Goal: Feedback & Contribution: Contribute content

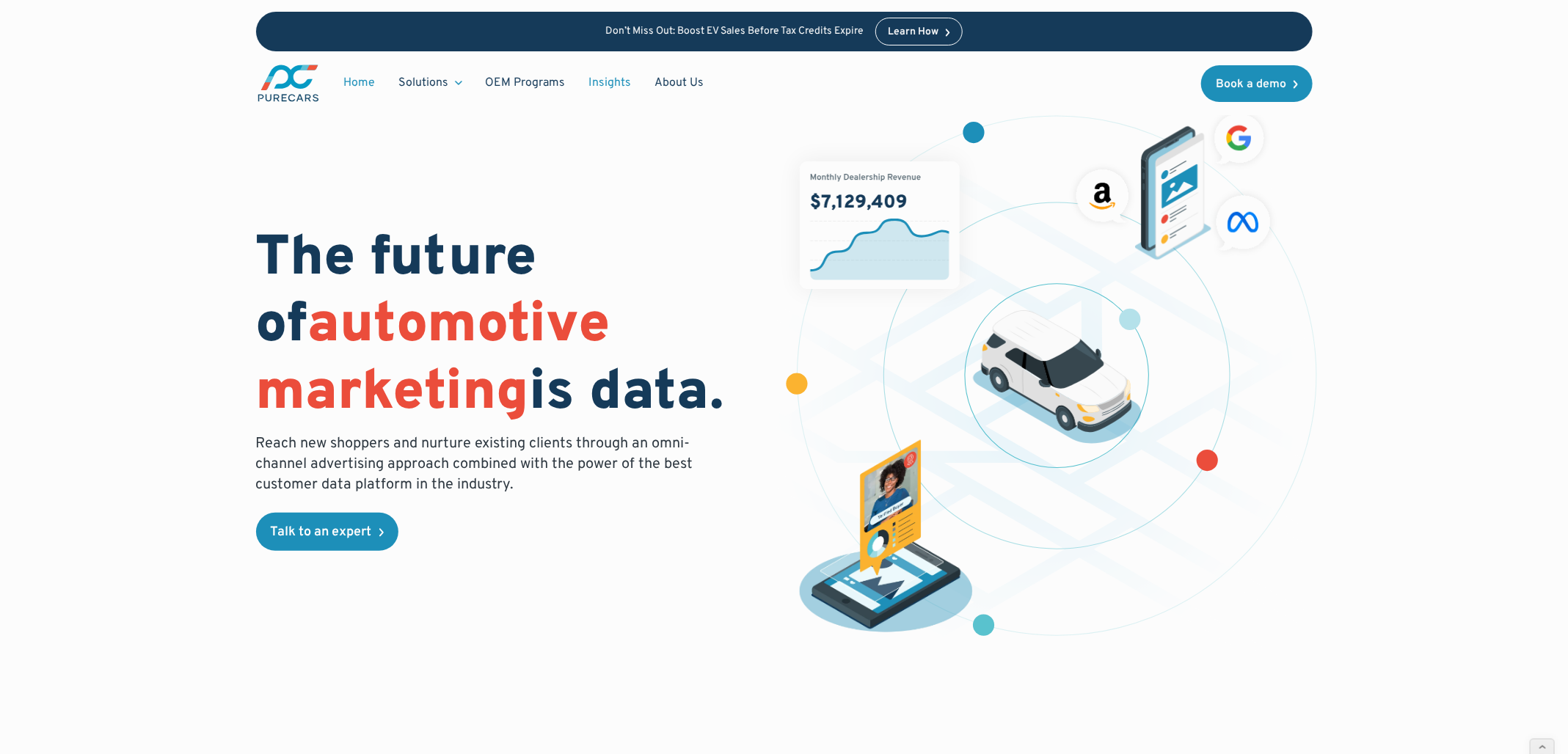
click at [607, 78] on link "Insights" at bounding box center [611, 82] width 66 height 27
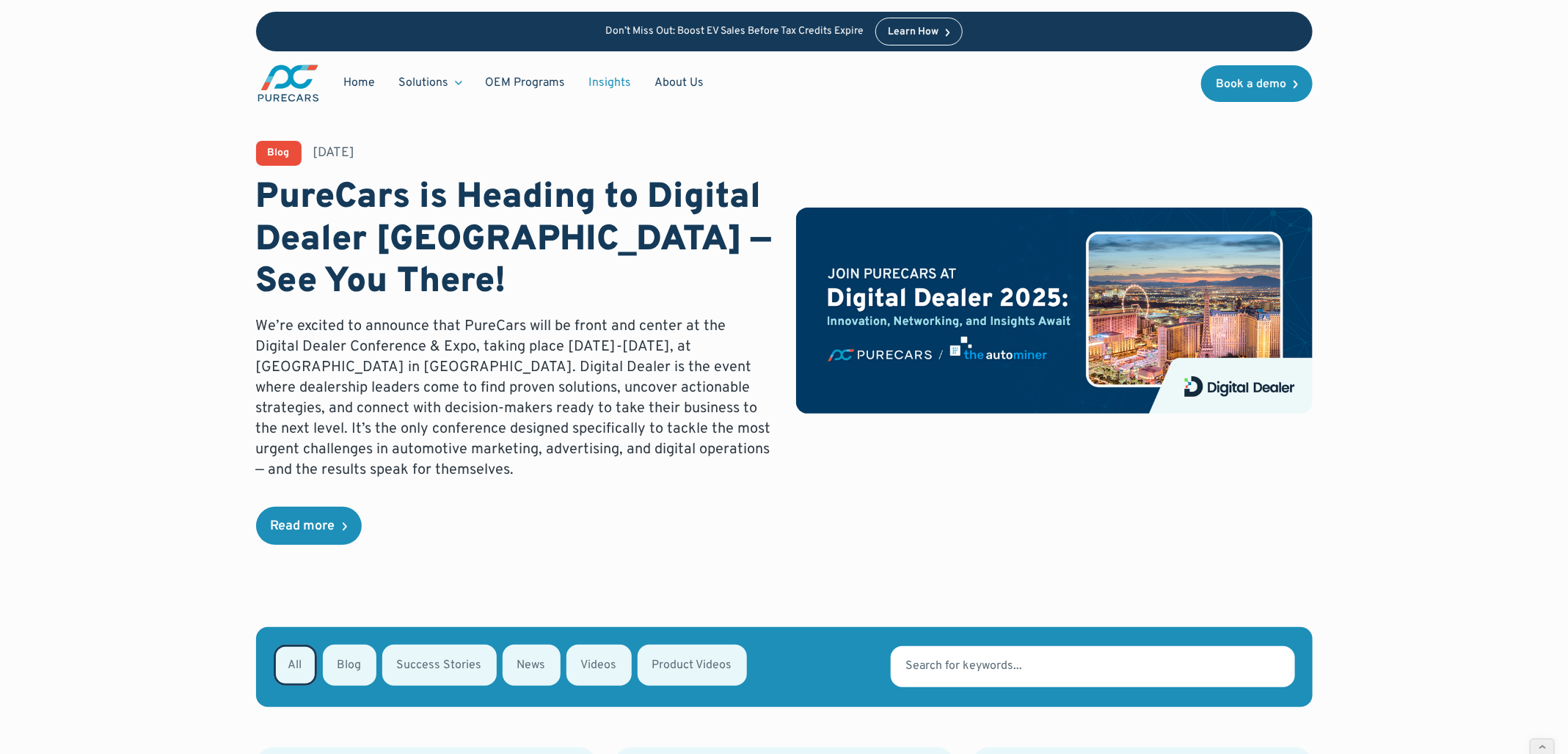
click at [541, 668] on div "Email Form" at bounding box center [532, 665] width 58 height 41
click at [526, 668] on input "News" at bounding box center [522, 664] width 10 height 10
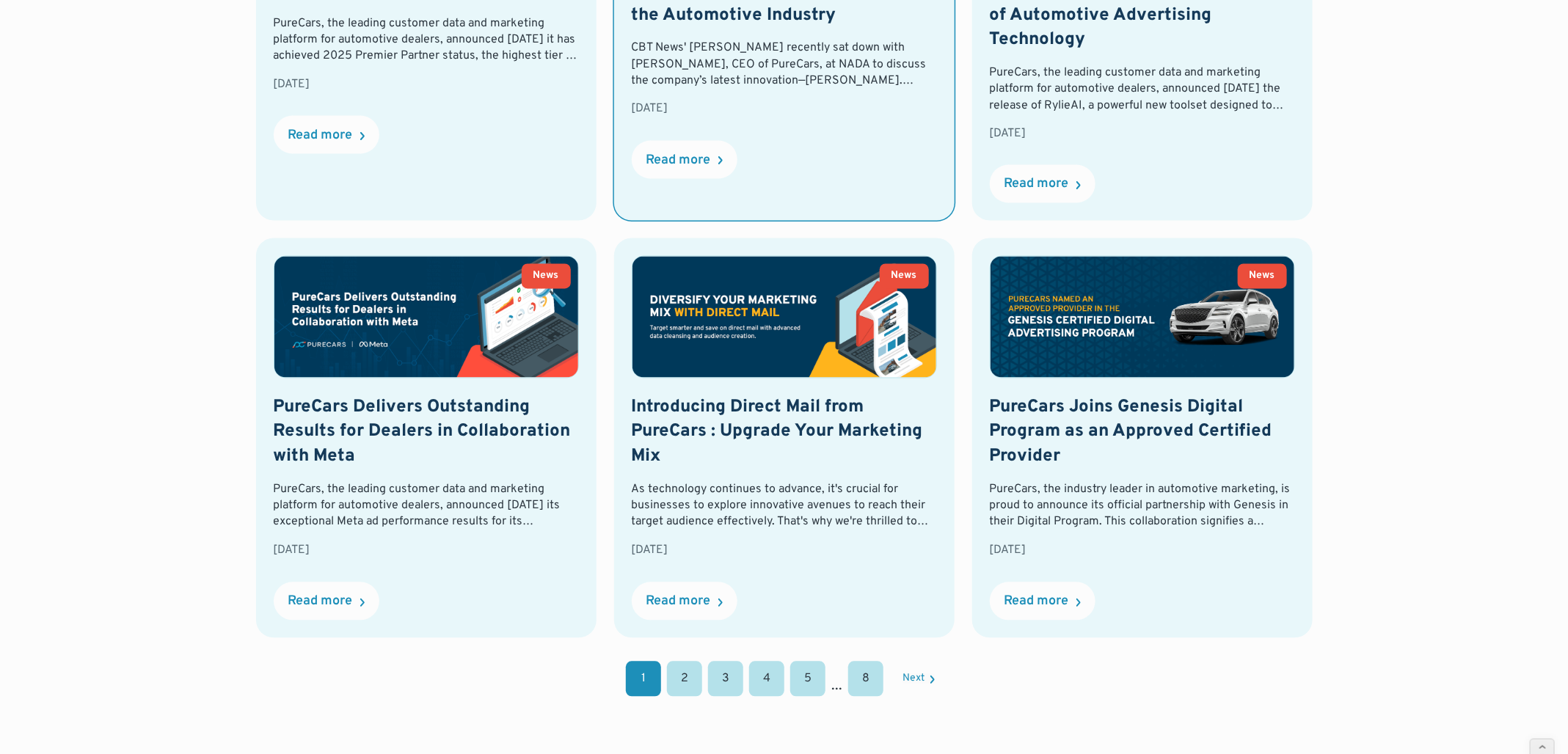
scroll to position [1595, 0]
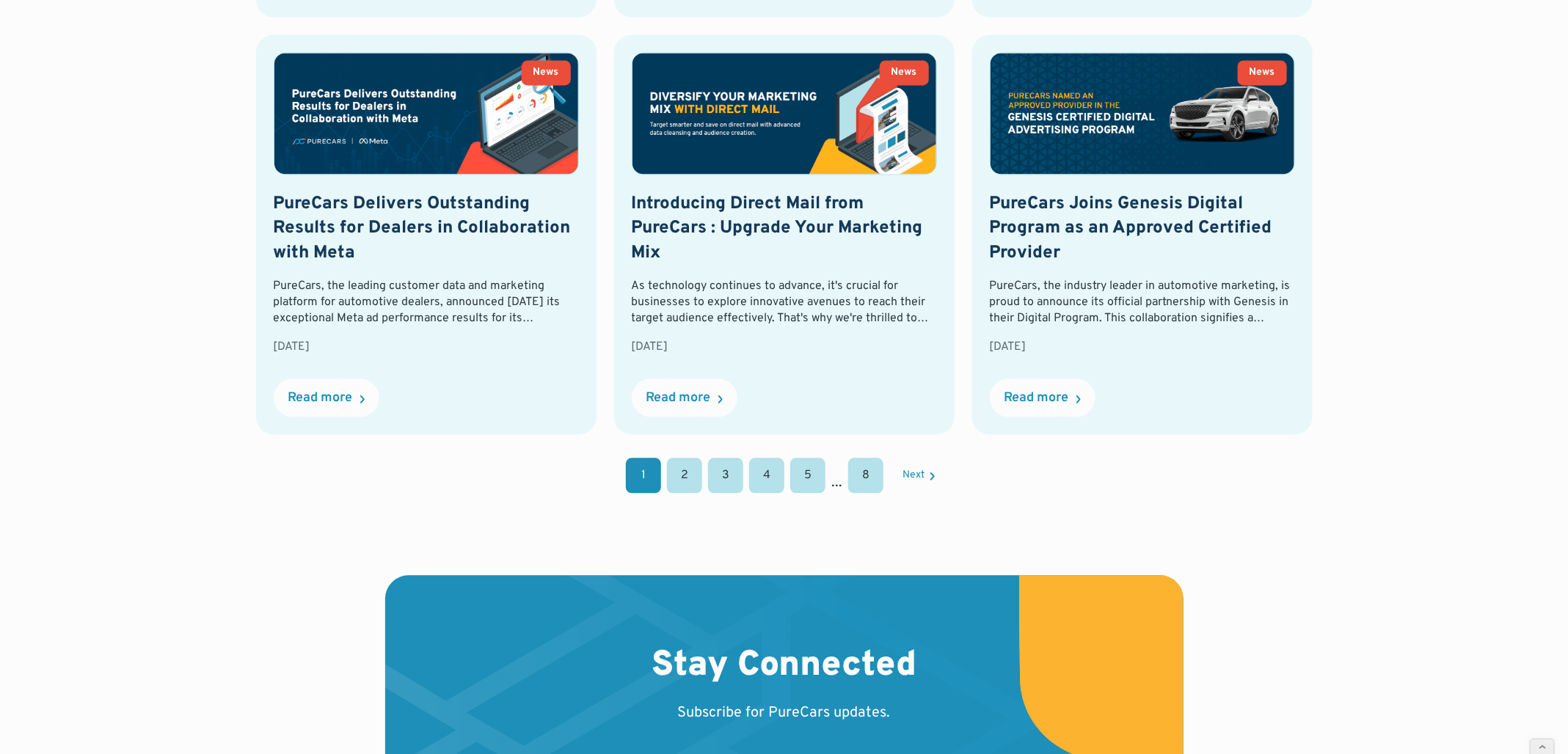
click at [678, 457] on link "2" at bounding box center [685, 475] width 36 height 36
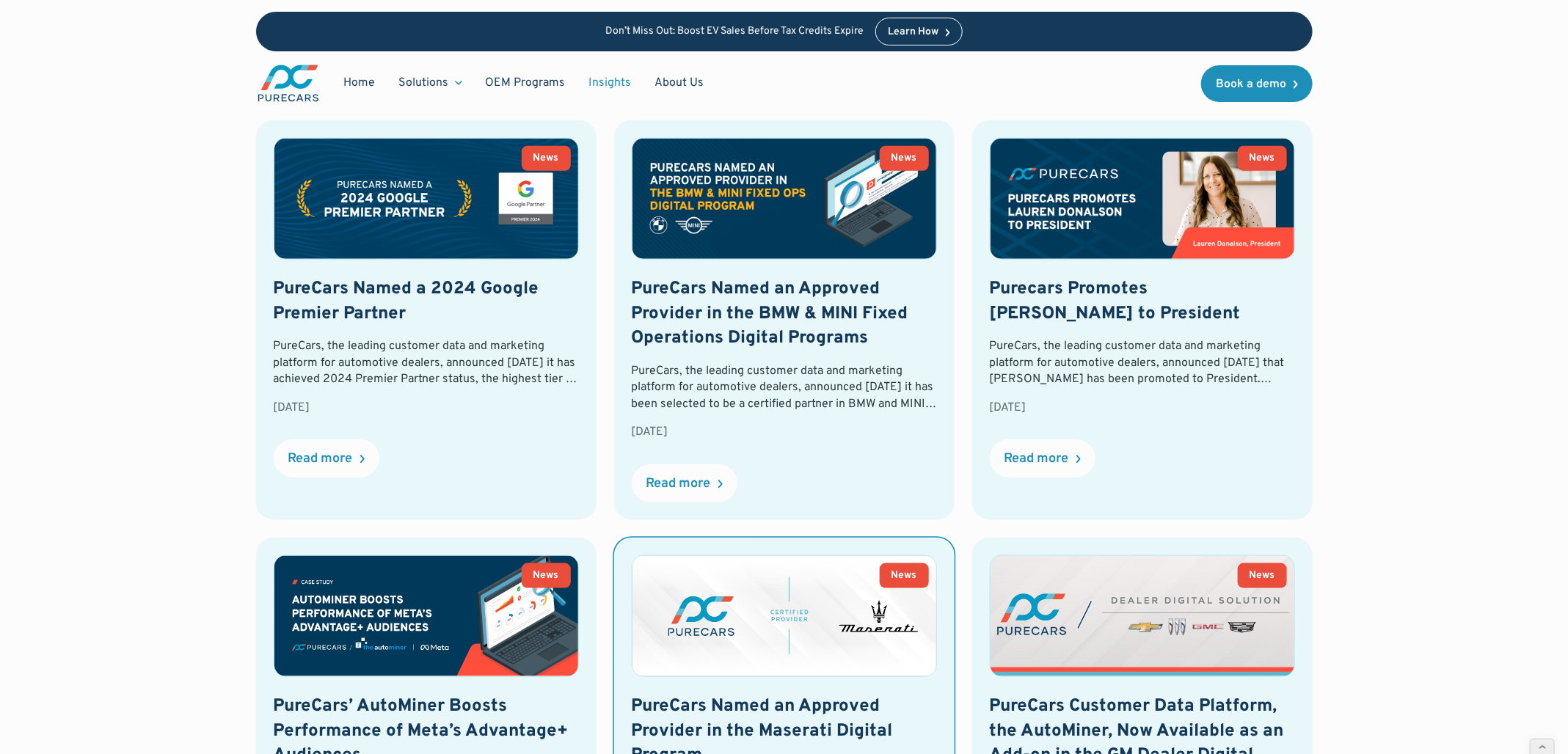
scroll to position [630, 0]
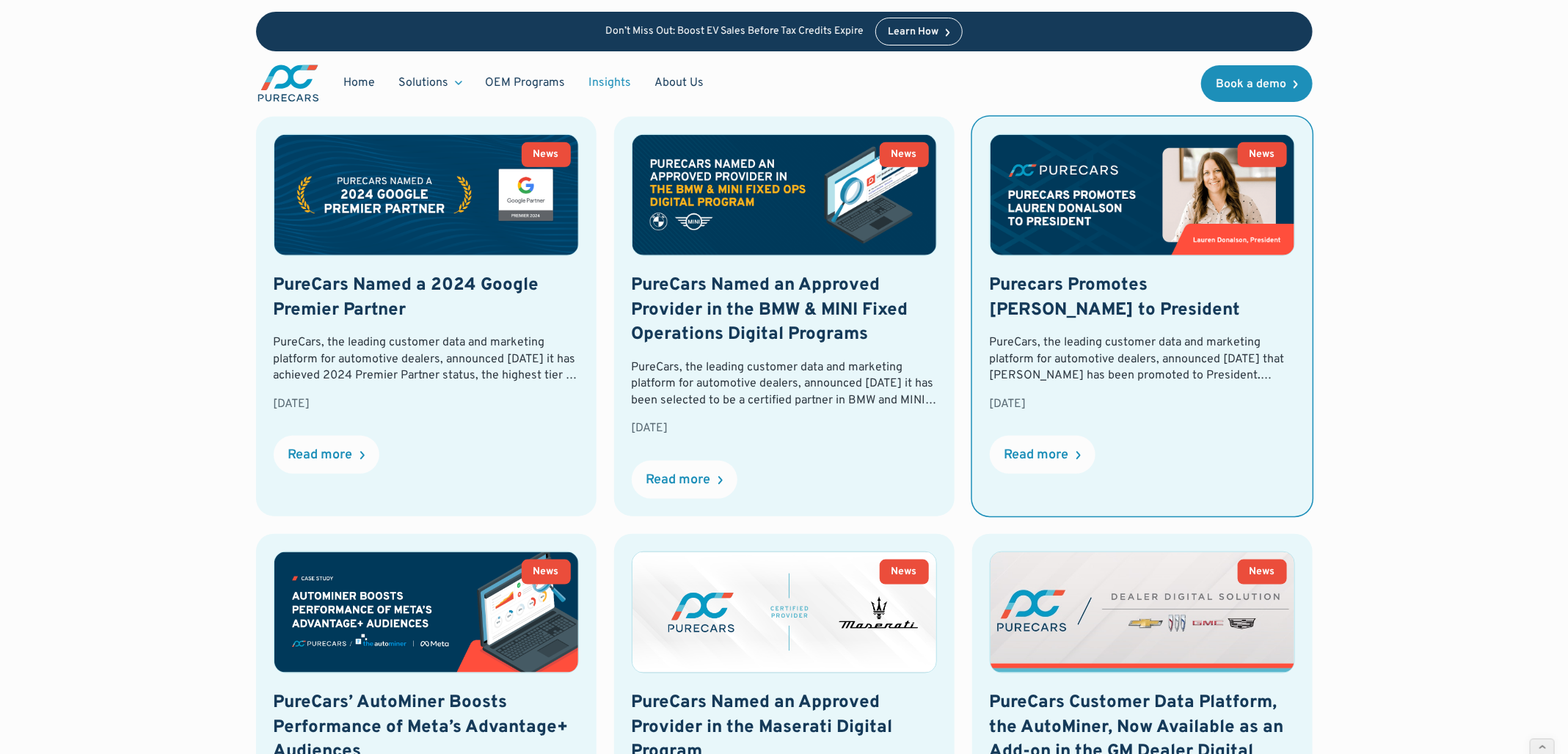
click at [1087, 183] on img at bounding box center [1143, 195] width 304 height 120
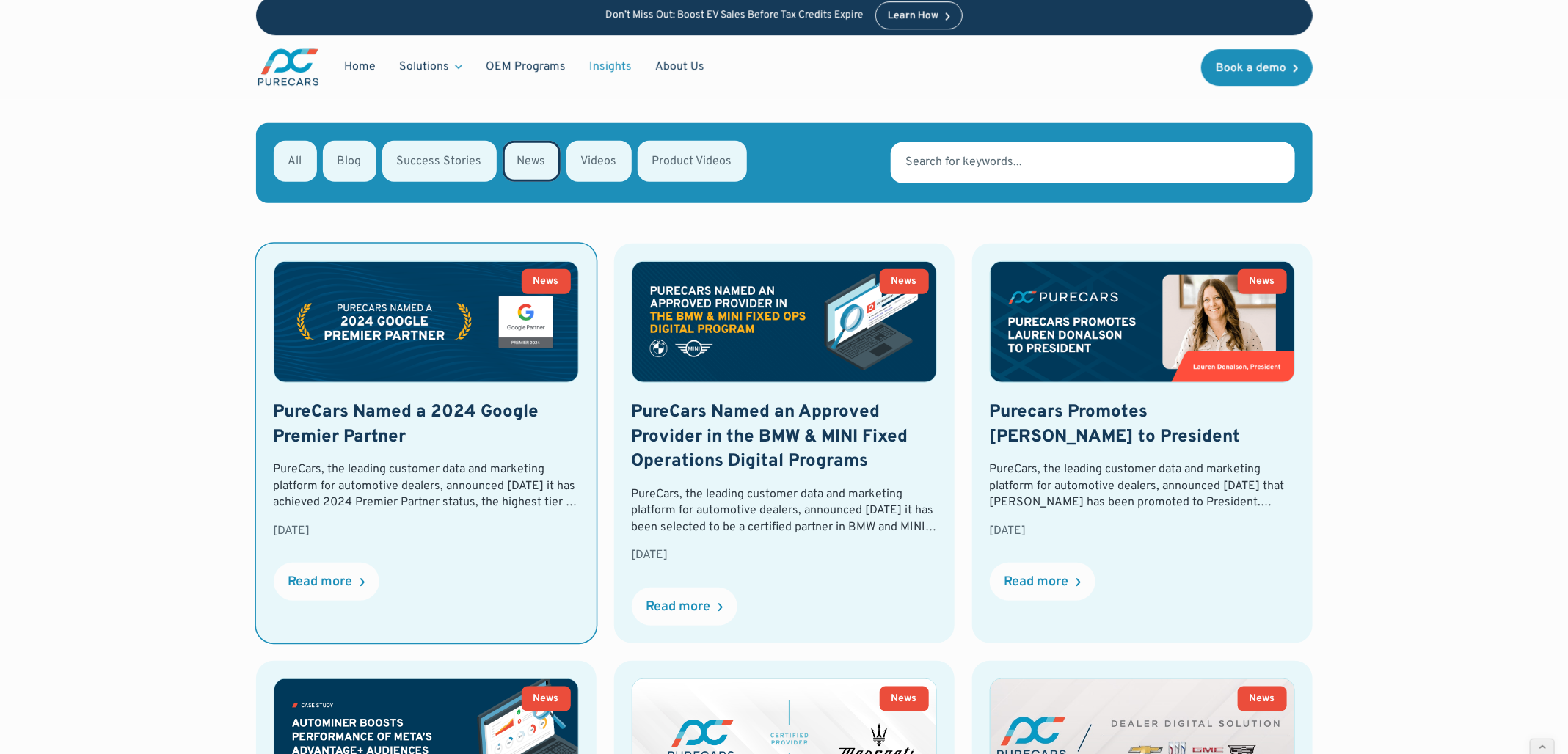
scroll to position [499, 0]
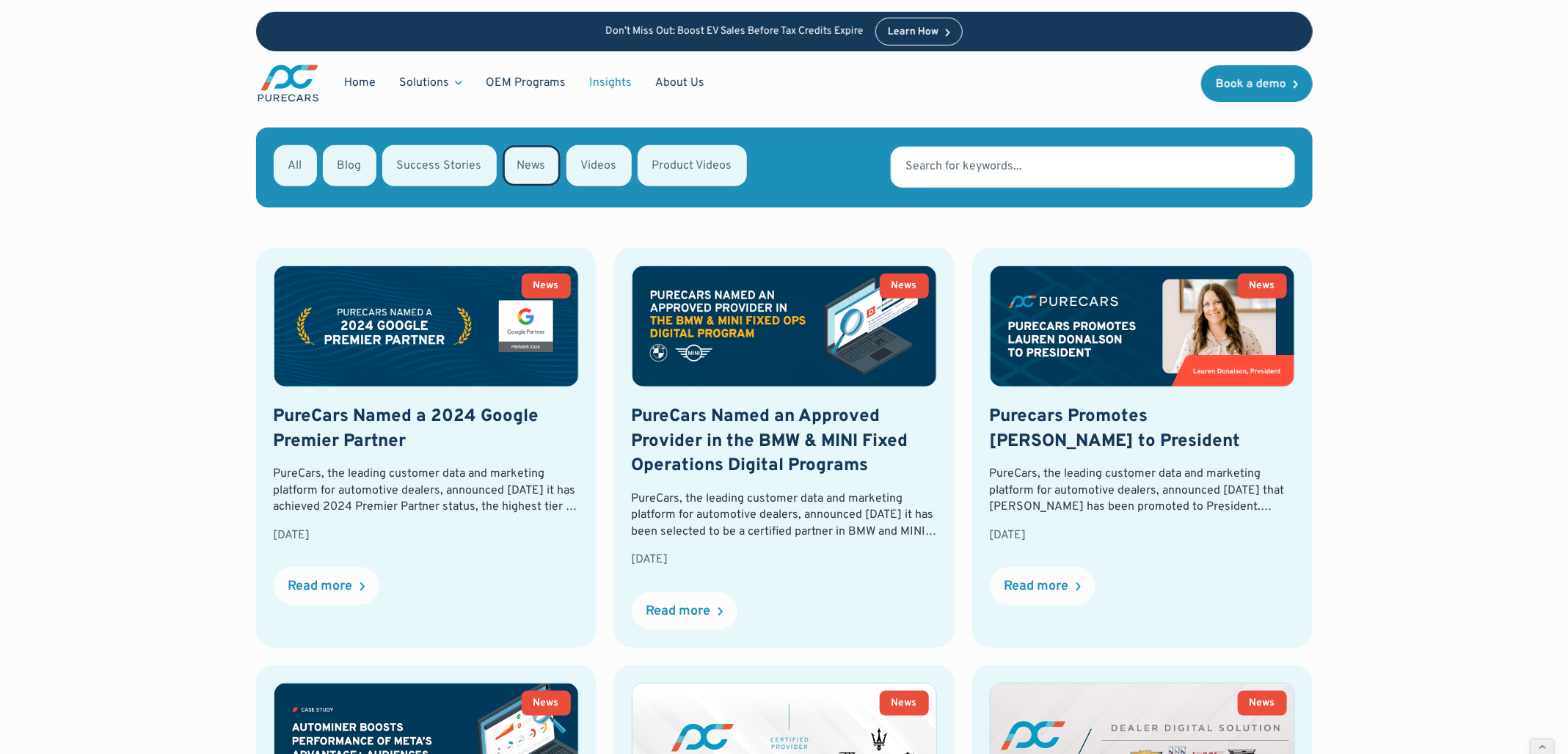
click at [285, 156] on div "Email Form" at bounding box center [295, 166] width 44 height 41
radio input "false"
click at [289, 160] on input "All" at bounding box center [294, 165] width 10 height 10
radio input "true"
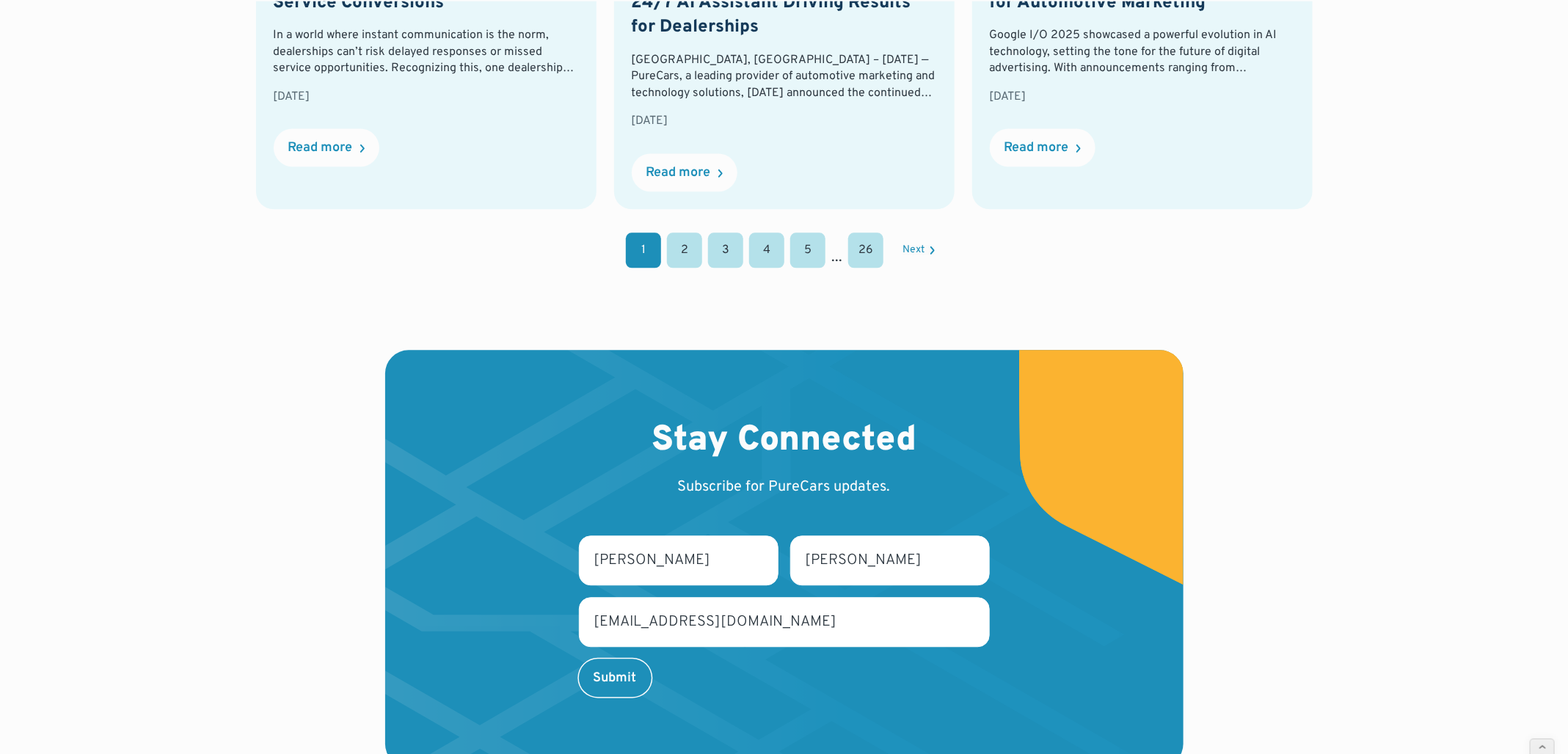
scroll to position [1691, 0]
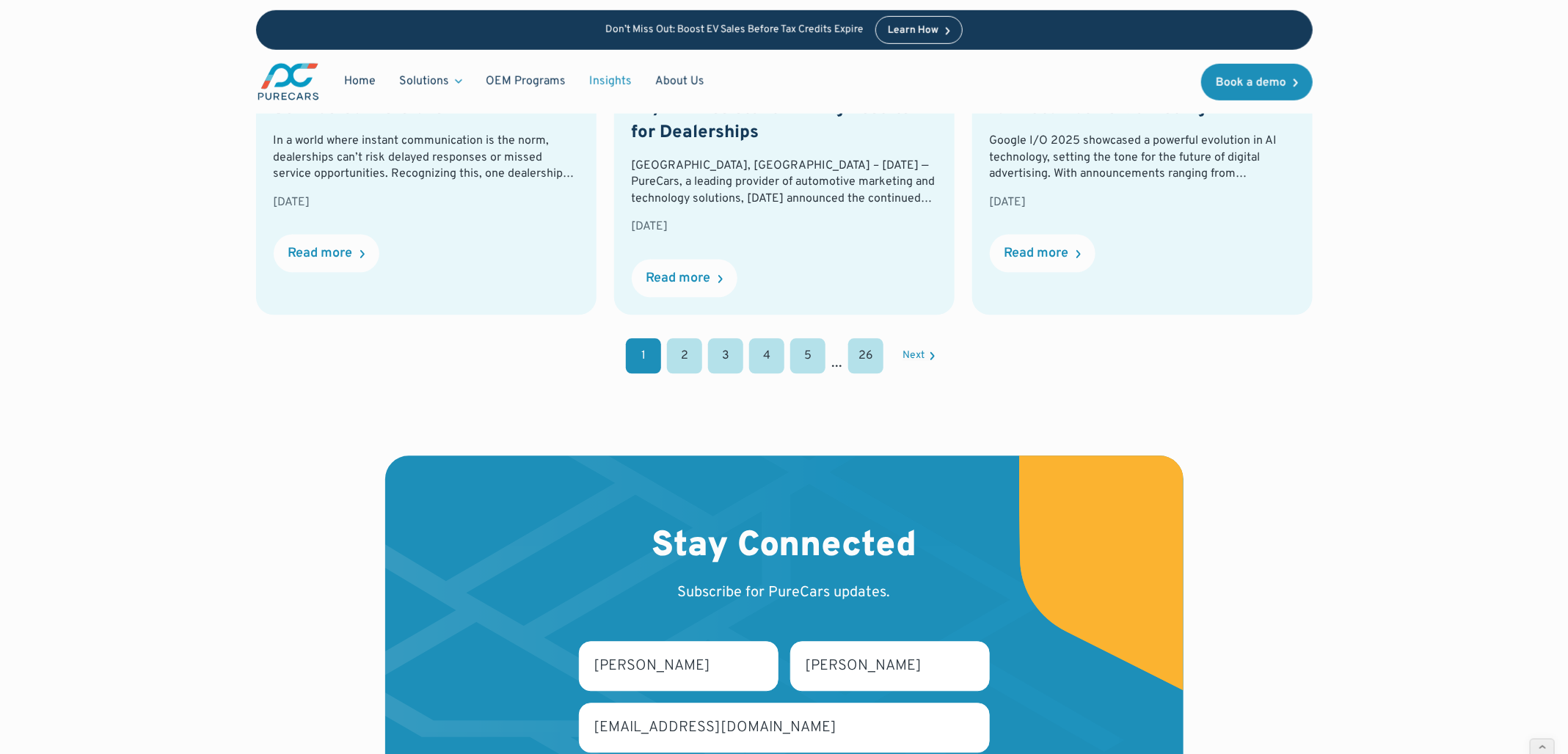
click at [685, 351] on link "2" at bounding box center [685, 356] width 36 height 36
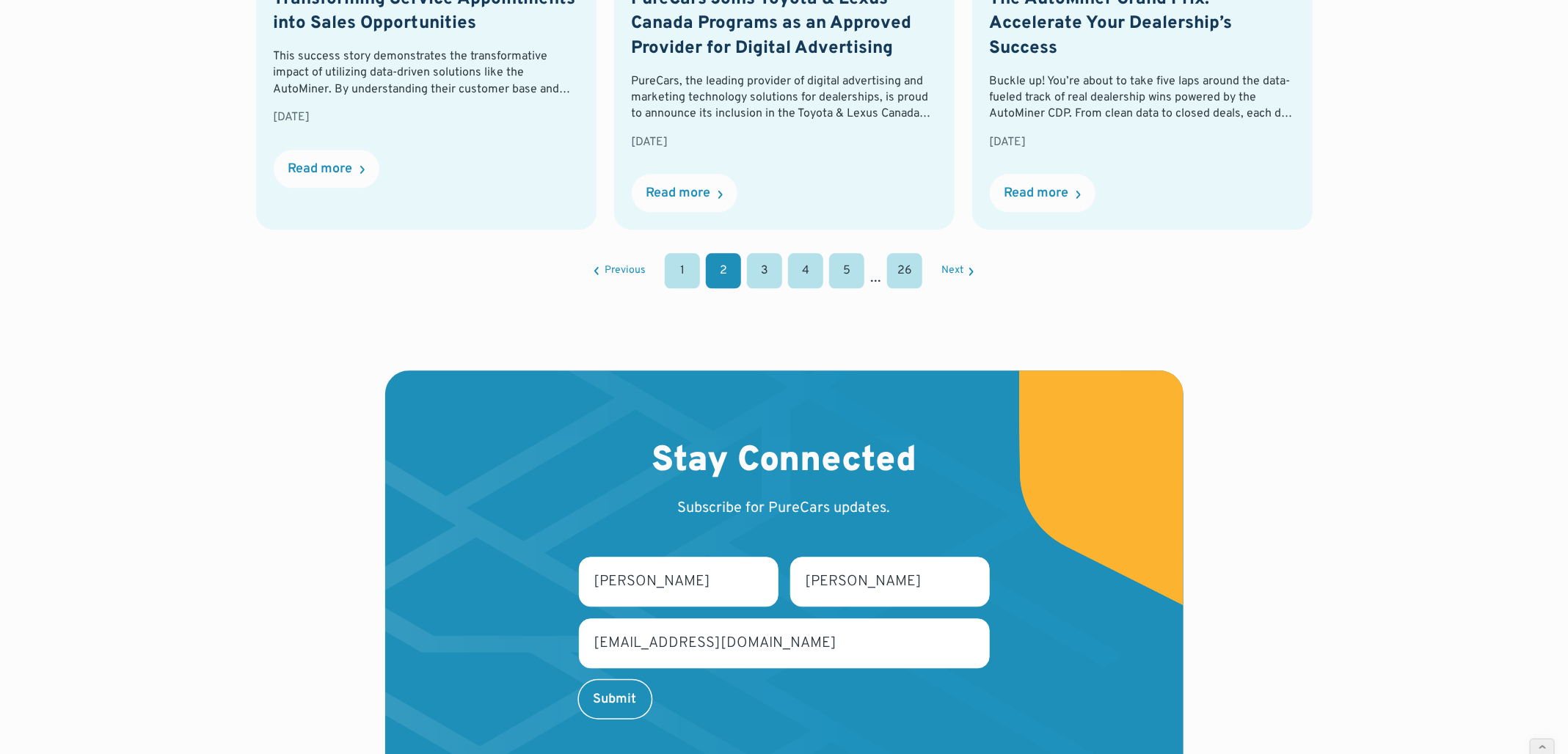
click at [764, 258] on link "3" at bounding box center [765, 271] width 36 height 36
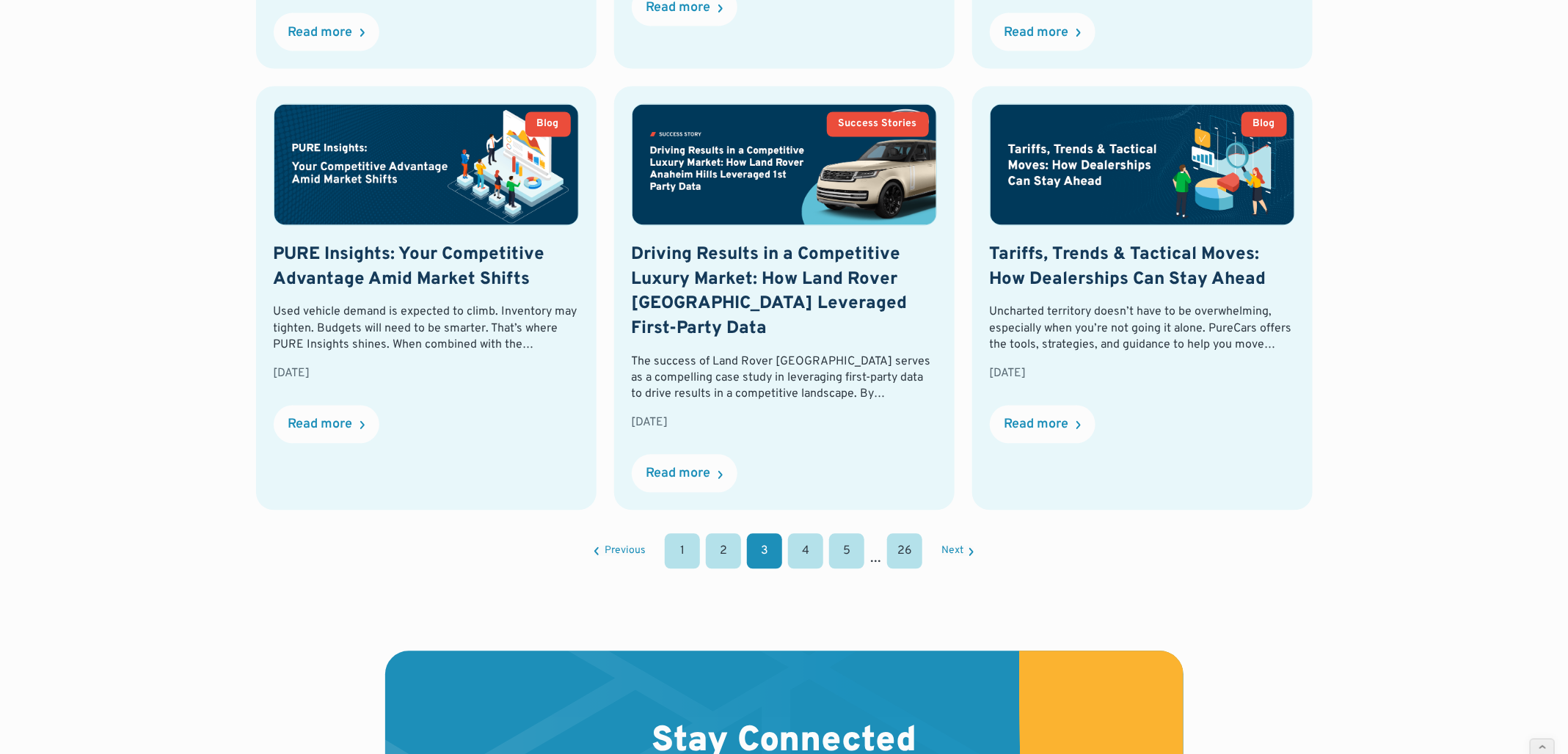
click at [809, 541] on link "4" at bounding box center [805, 552] width 36 height 36
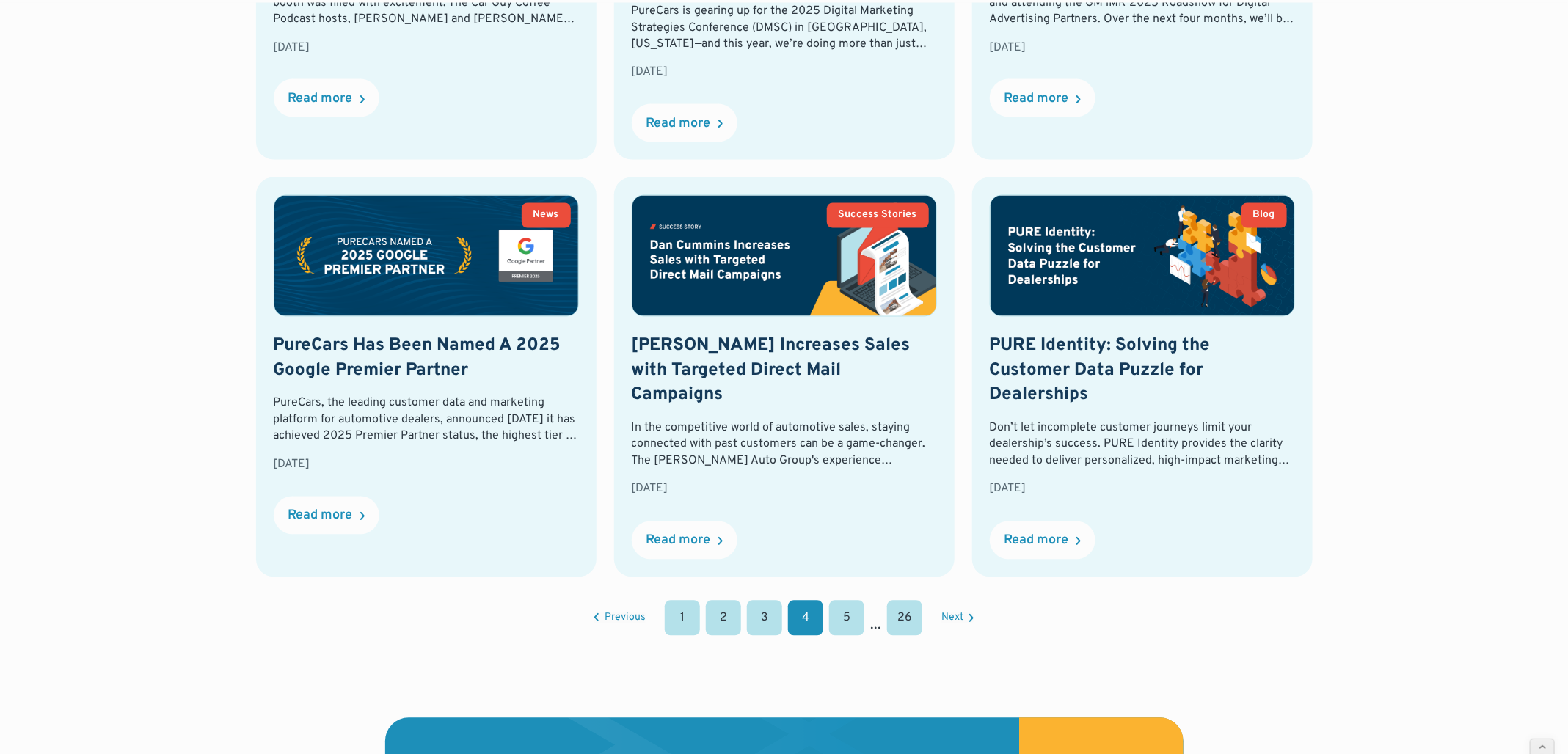
scroll to position [1430, 0]
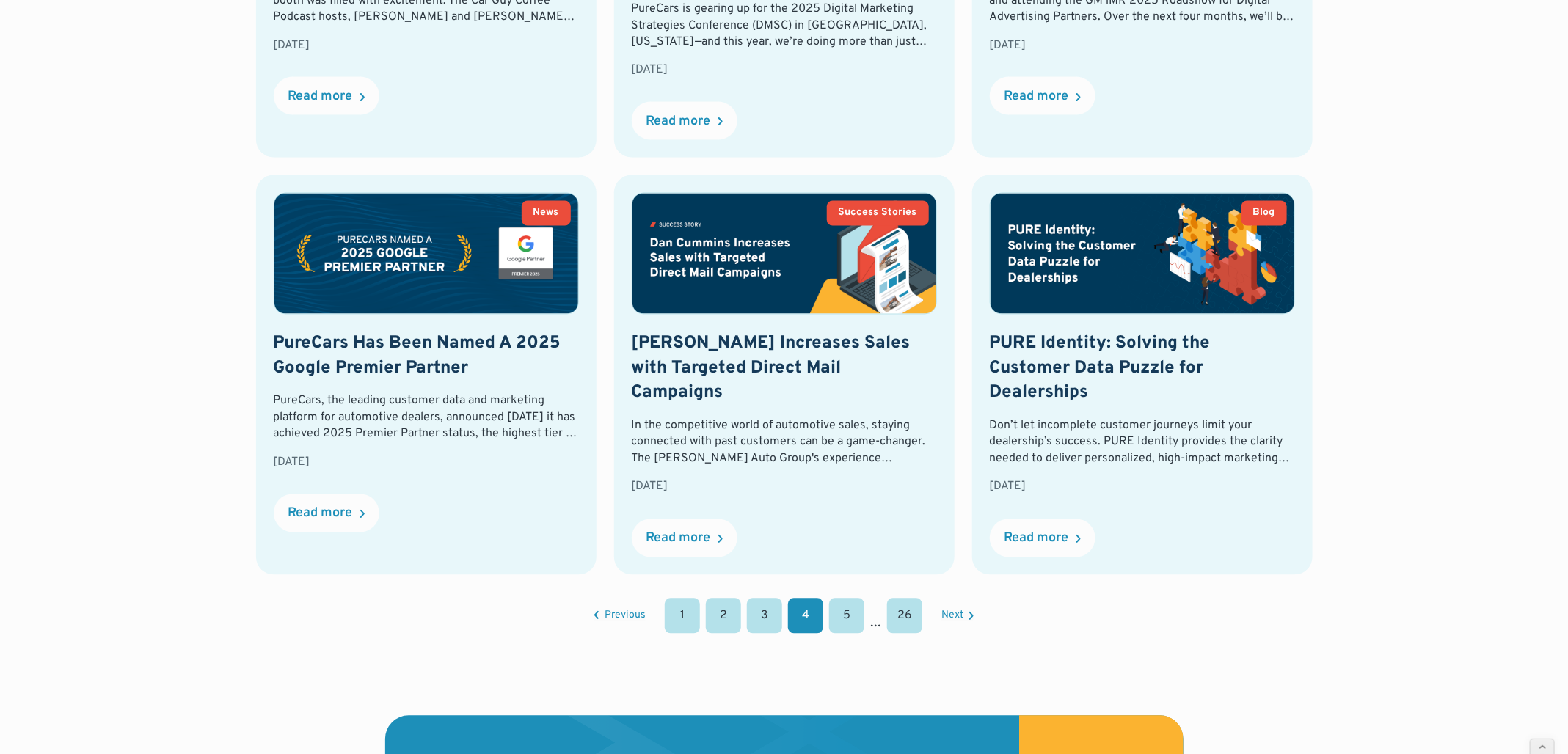
click at [847, 598] on link "5" at bounding box center [847, 616] width 36 height 36
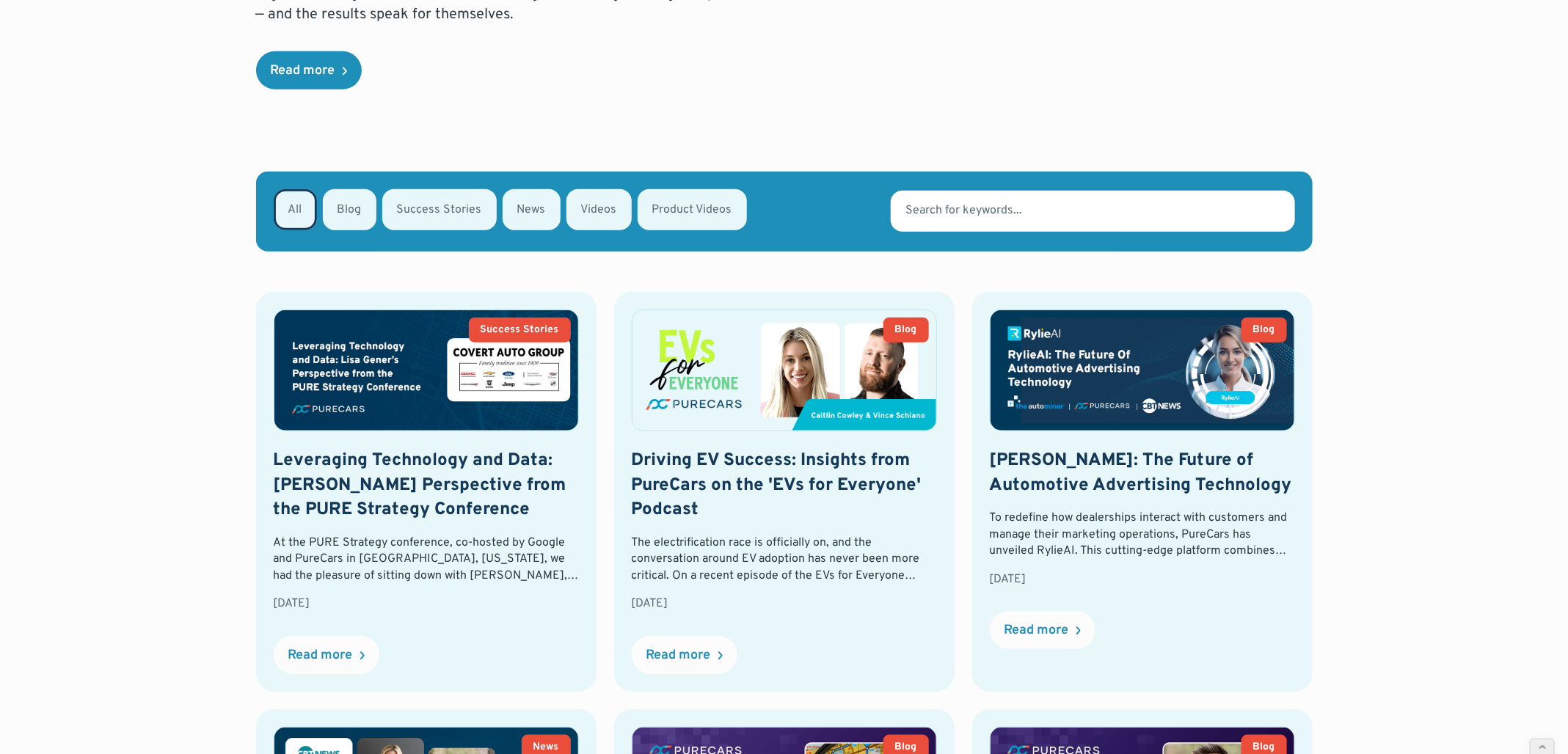
scroll to position [0, 0]
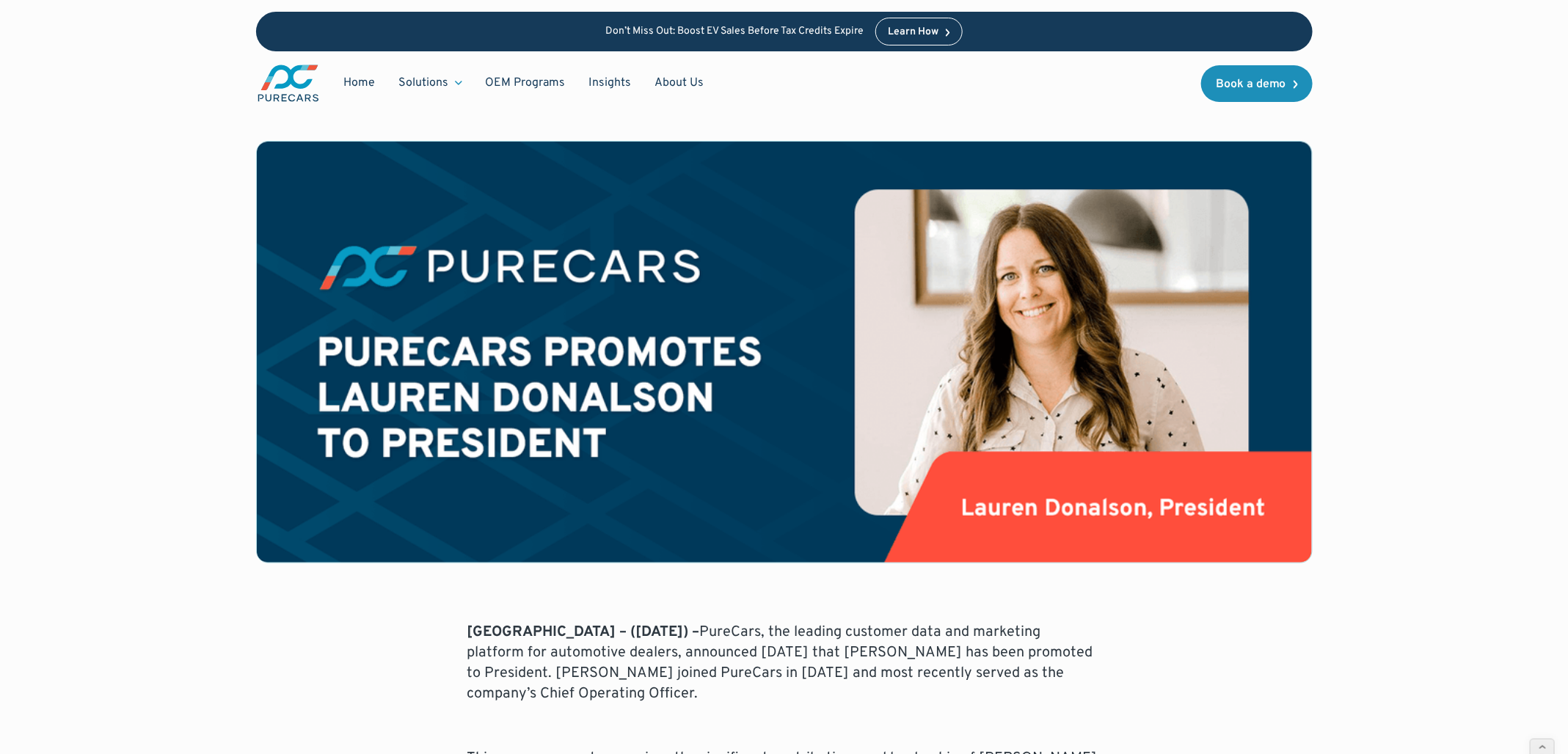
scroll to position [128, 0]
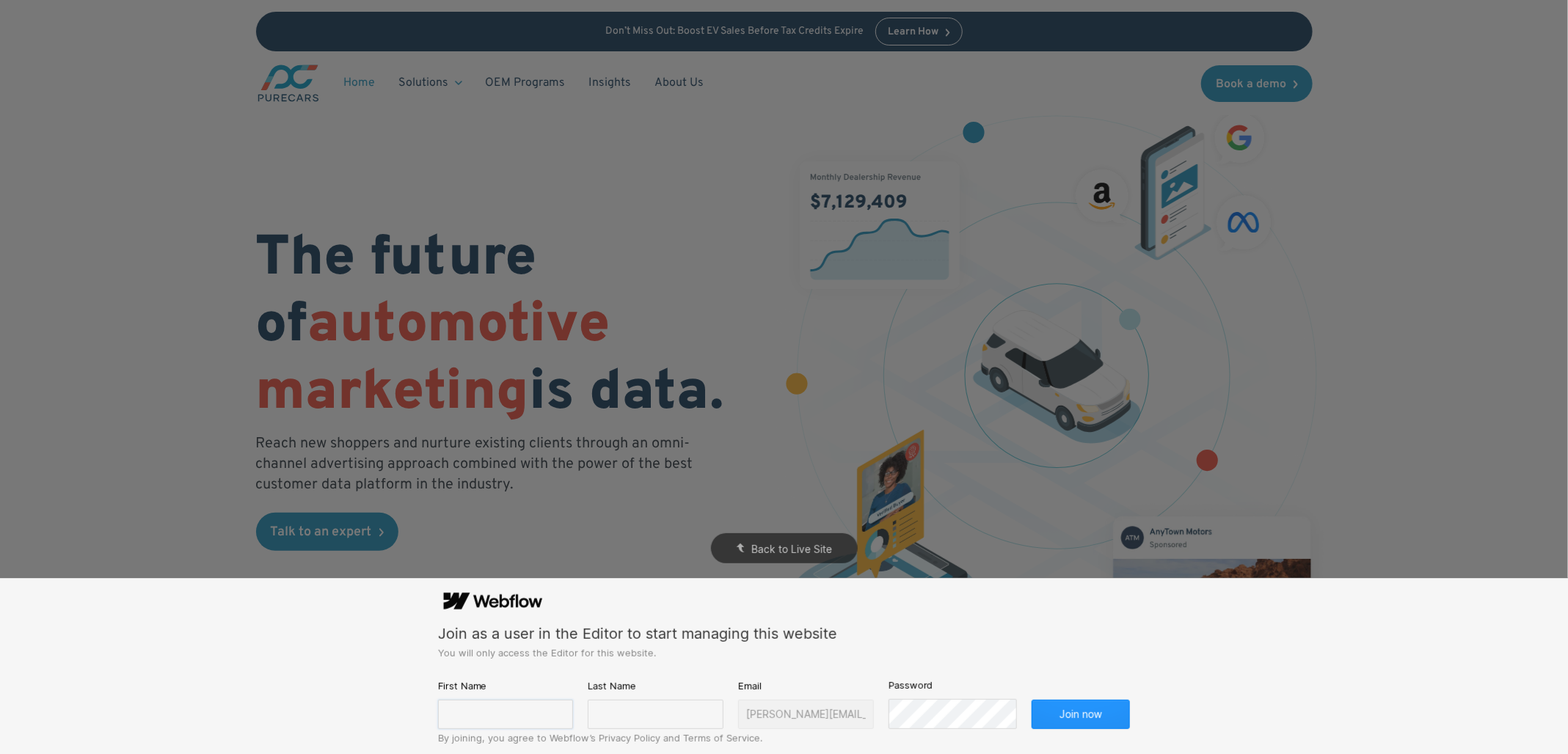
click at [489, 718] on input "text" at bounding box center [506, 714] width 136 height 29
type input "[PERSON_NAME]"
drag, startPoint x: 653, startPoint y: 693, endPoint x: 655, endPoint y: 709, distance: 16.1
click at [653, 697] on div "Last Name" at bounding box center [656, 703] width 136 height 52
click at [656, 719] on input "text" at bounding box center [656, 714] width 136 height 29
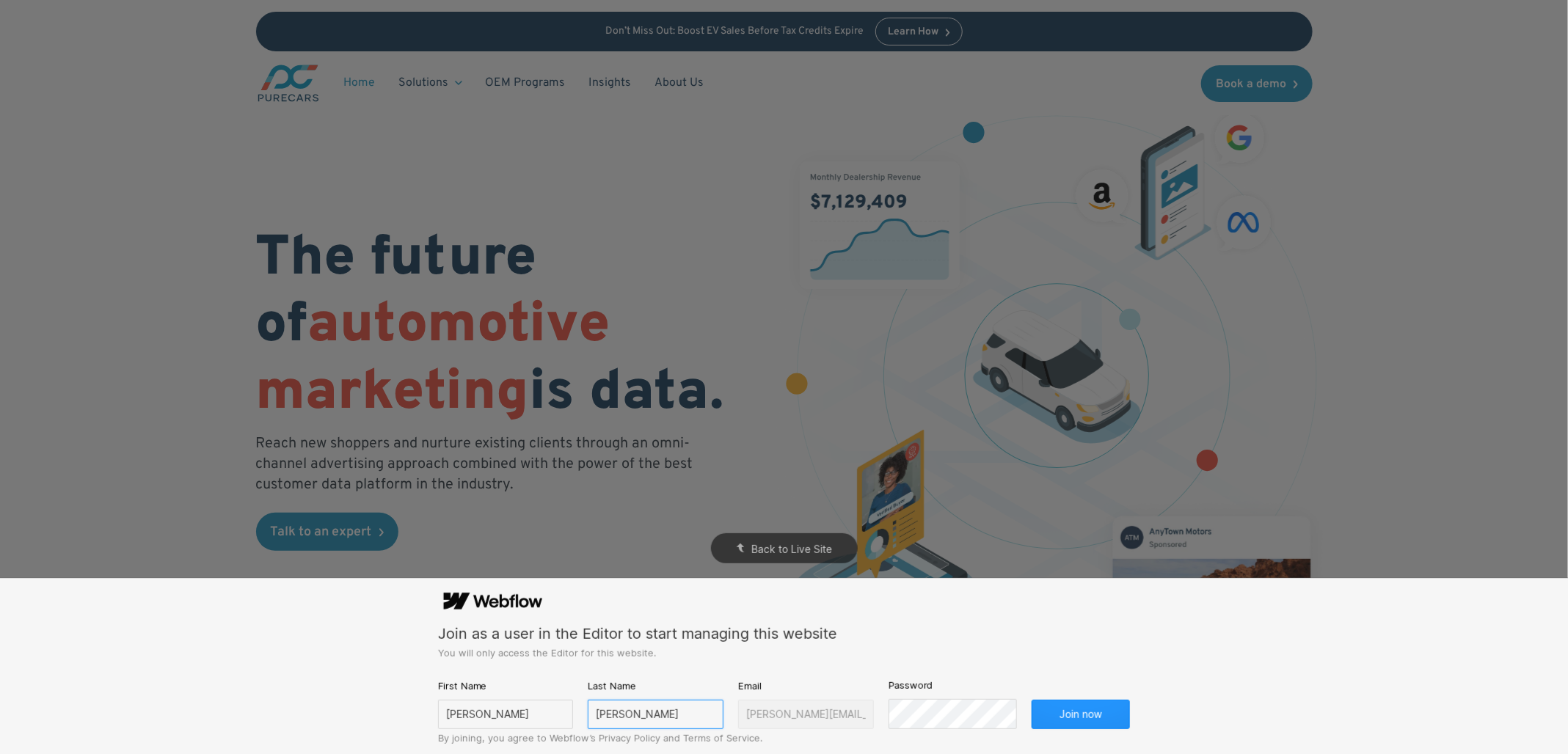
type input "Lifson"
click at [1032, 700] on button "Join now" at bounding box center [1081, 714] width 99 height 29
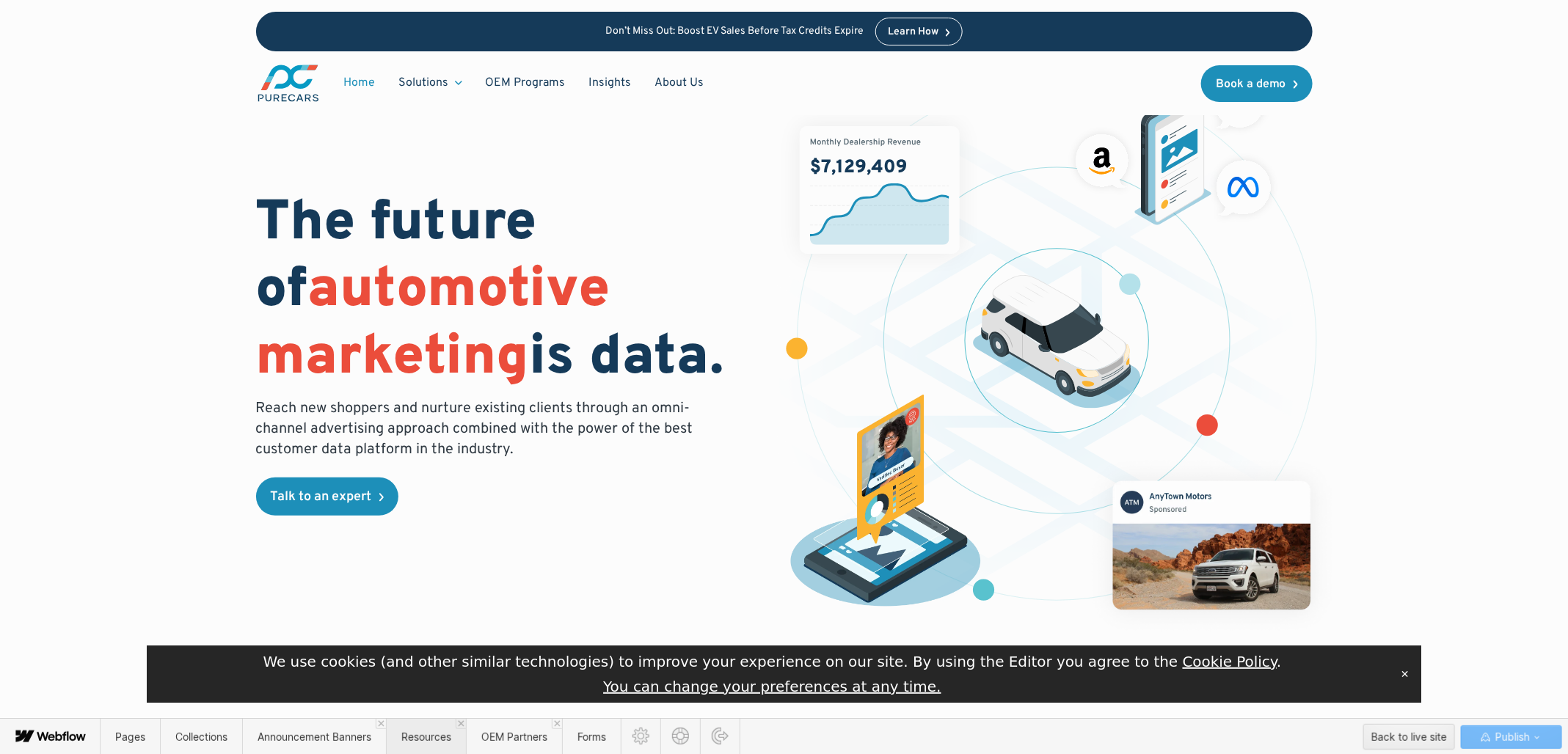
click at [439, 739] on span "Resources" at bounding box center [426, 736] width 50 height 12
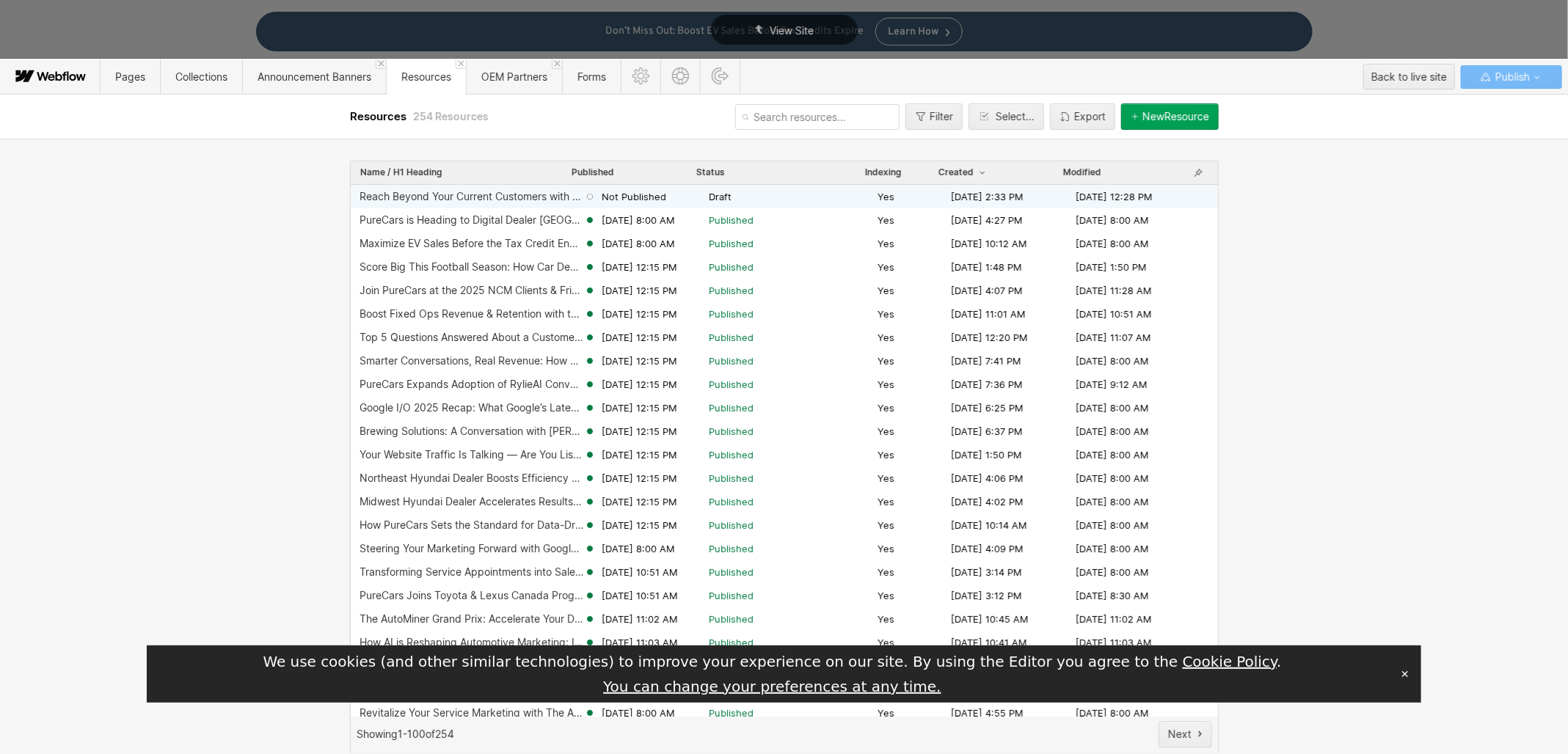
click at [433, 192] on div "Reach Beyond Your Current Customers with Conquest Market Data" at bounding box center [472, 196] width 225 height 12
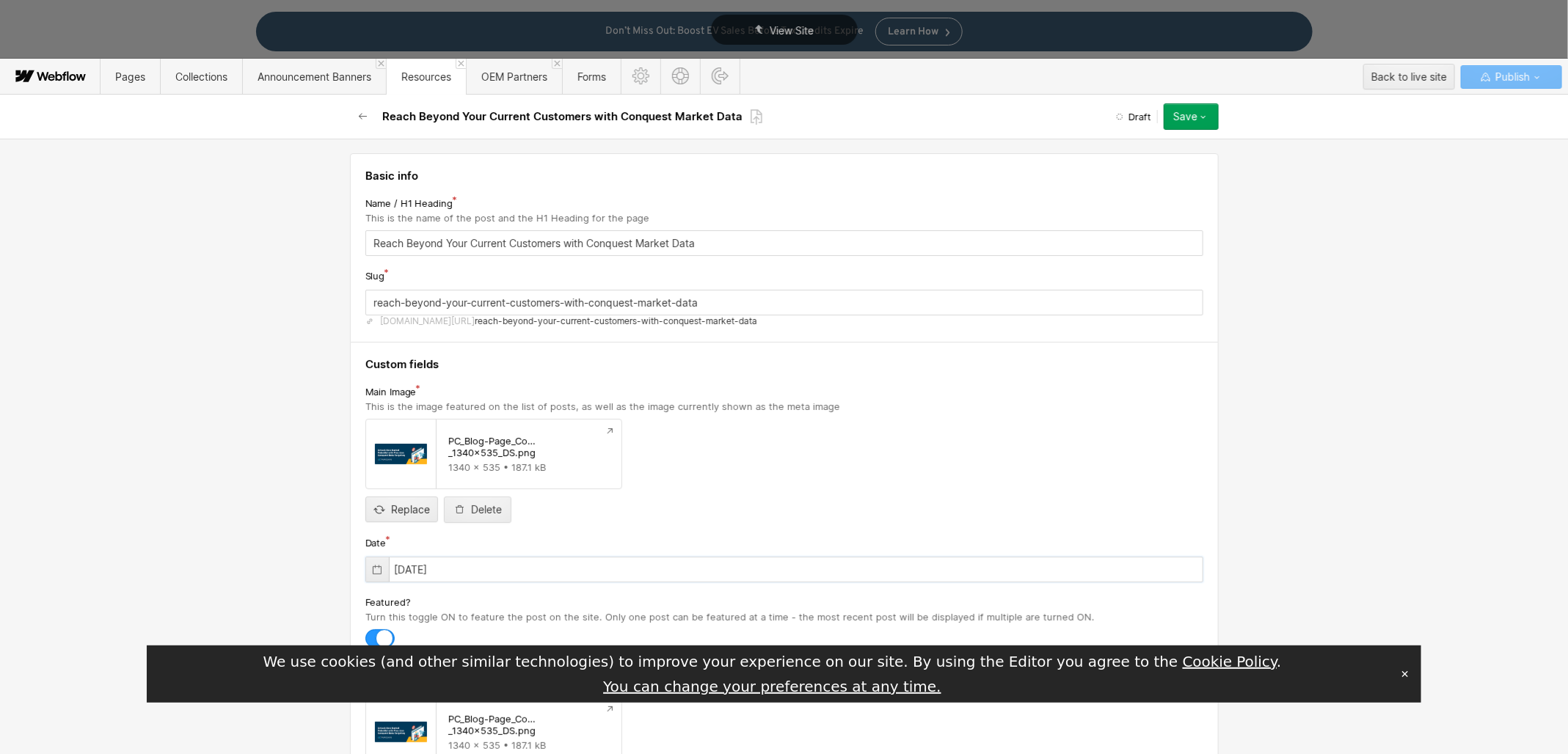
click at [419, 567] on input "[DATE]" at bounding box center [784, 570] width 838 height 26
click at [670, 322] on span "reach-beyond-your-current-customers-with-conquest-market-data" at bounding box center [615, 321] width 282 height 12
click at [425, 75] on span "Resources" at bounding box center [426, 76] width 50 height 12
click at [413, 78] on span "Resources" at bounding box center [426, 76] width 50 height 12
click at [421, 79] on span "Resources" at bounding box center [426, 76] width 50 height 12
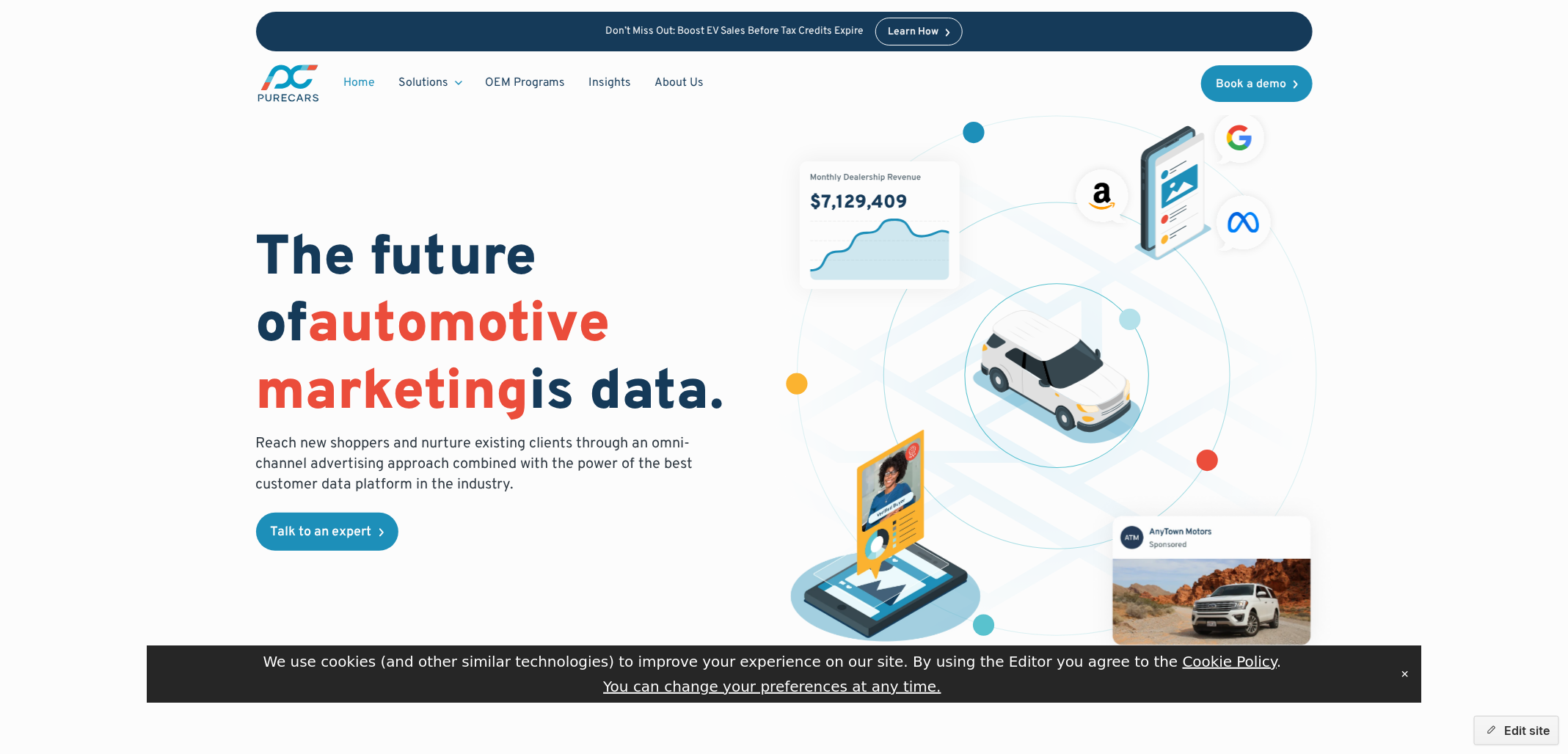
click at [1408, 674] on button "✕" at bounding box center [1405, 673] width 20 height 22
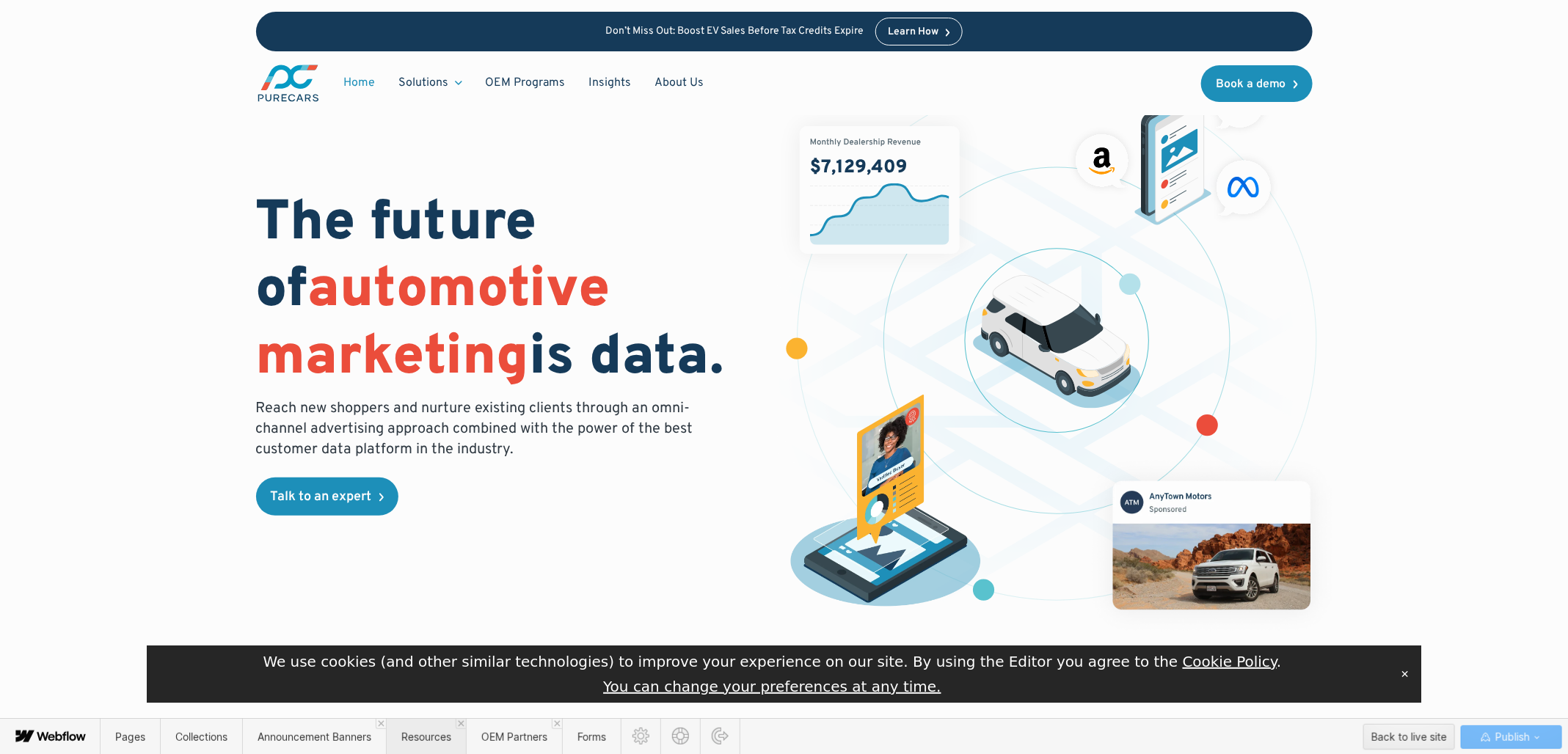
click at [417, 743] on span "Resources" at bounding box center [425, 736] width 80 height 36
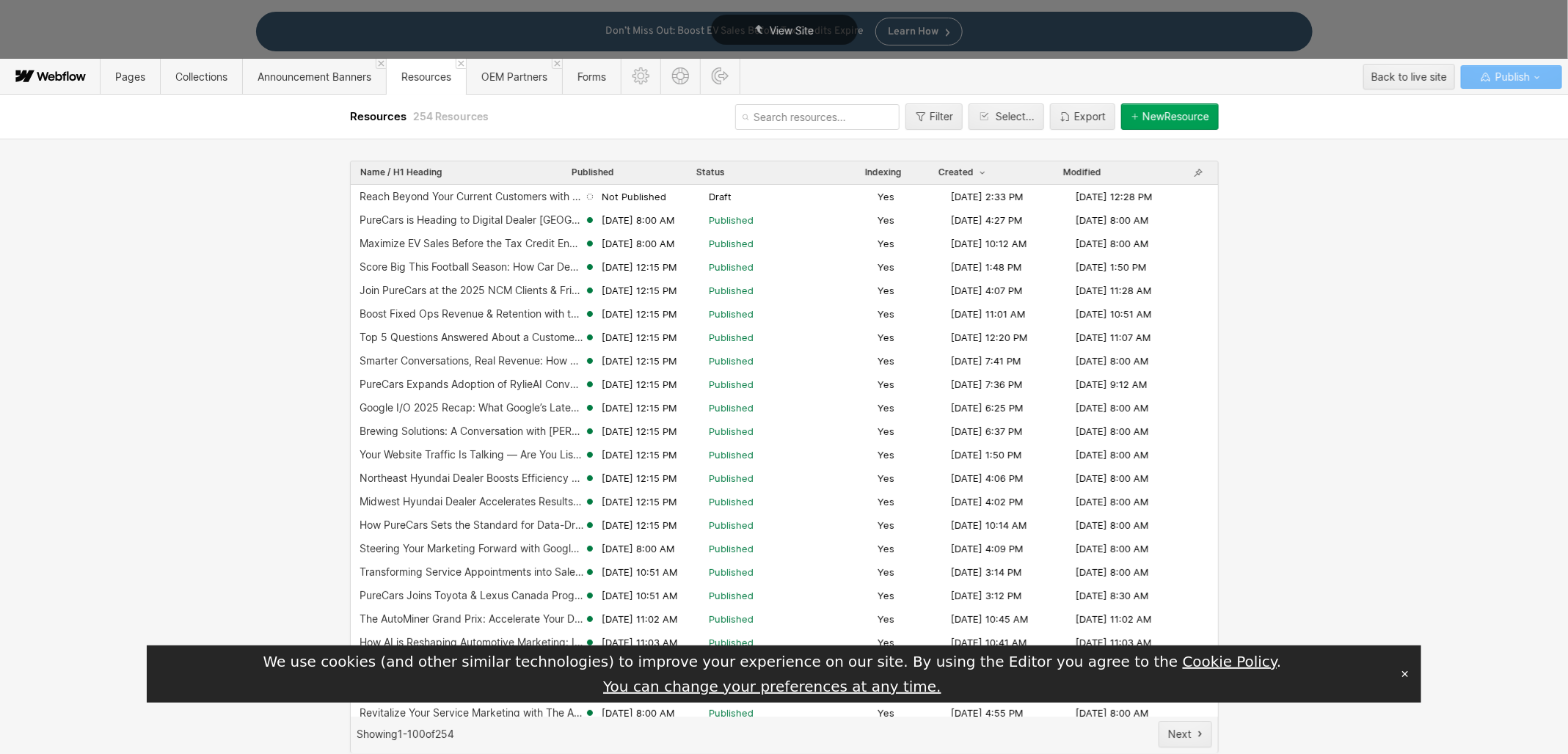
click at [1194, 115] on div "New Resource" at bounding box center [1176, 116] width 67 height 12
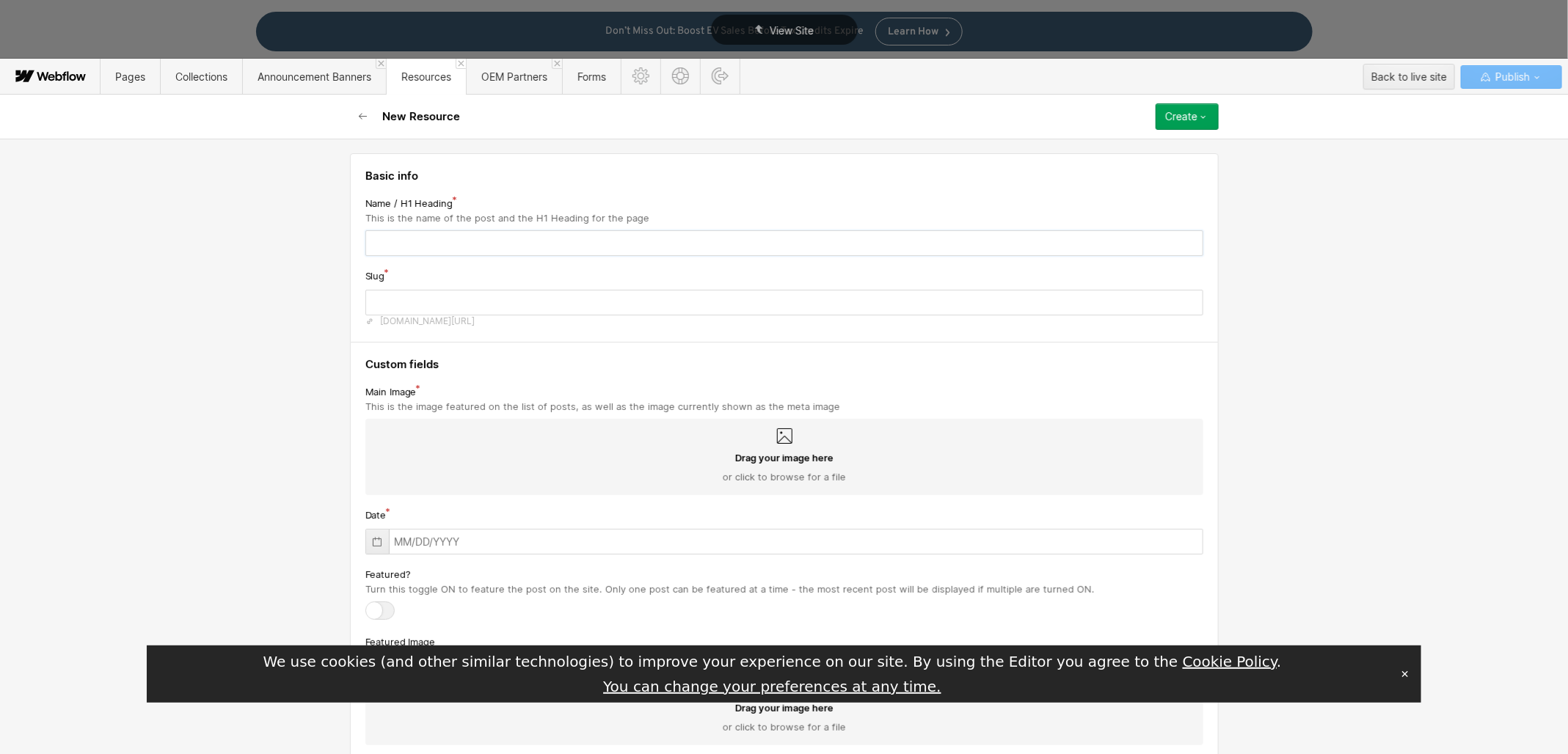
click at [465, 243] on input "text" at bounding box center [784, 243] width 838 height 26
paste input "PureCars Promotes [PERSON_NAME] to Chief Executive Officer; [PERSON_NAME] Named…"
type input "PureCars Promotes [PERSON_NAME] to Chief Executive Officer; [PERSON_NAME] Named…"
type input "purecars-promotes-[PERSON_NAME]-to-chief-executive-officer-[PERSON_NAME]-named-…"
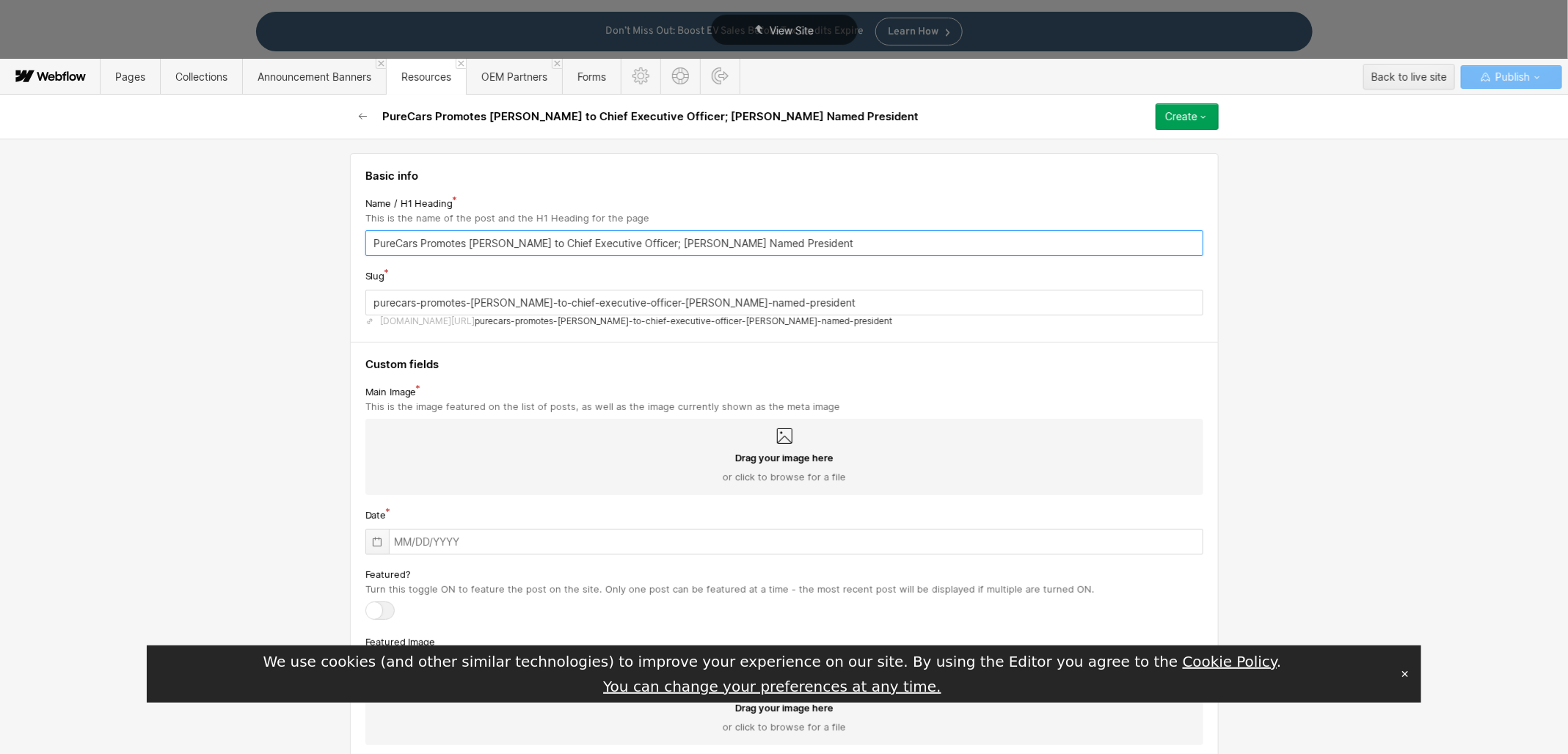
type input "PureCars Promotes [PERSON_NAME] to Chief Executive Officer; [PERSON_NAME] Named…"
click at [371, 545] on icon at bounding box center [377, 541] width 12 height 12
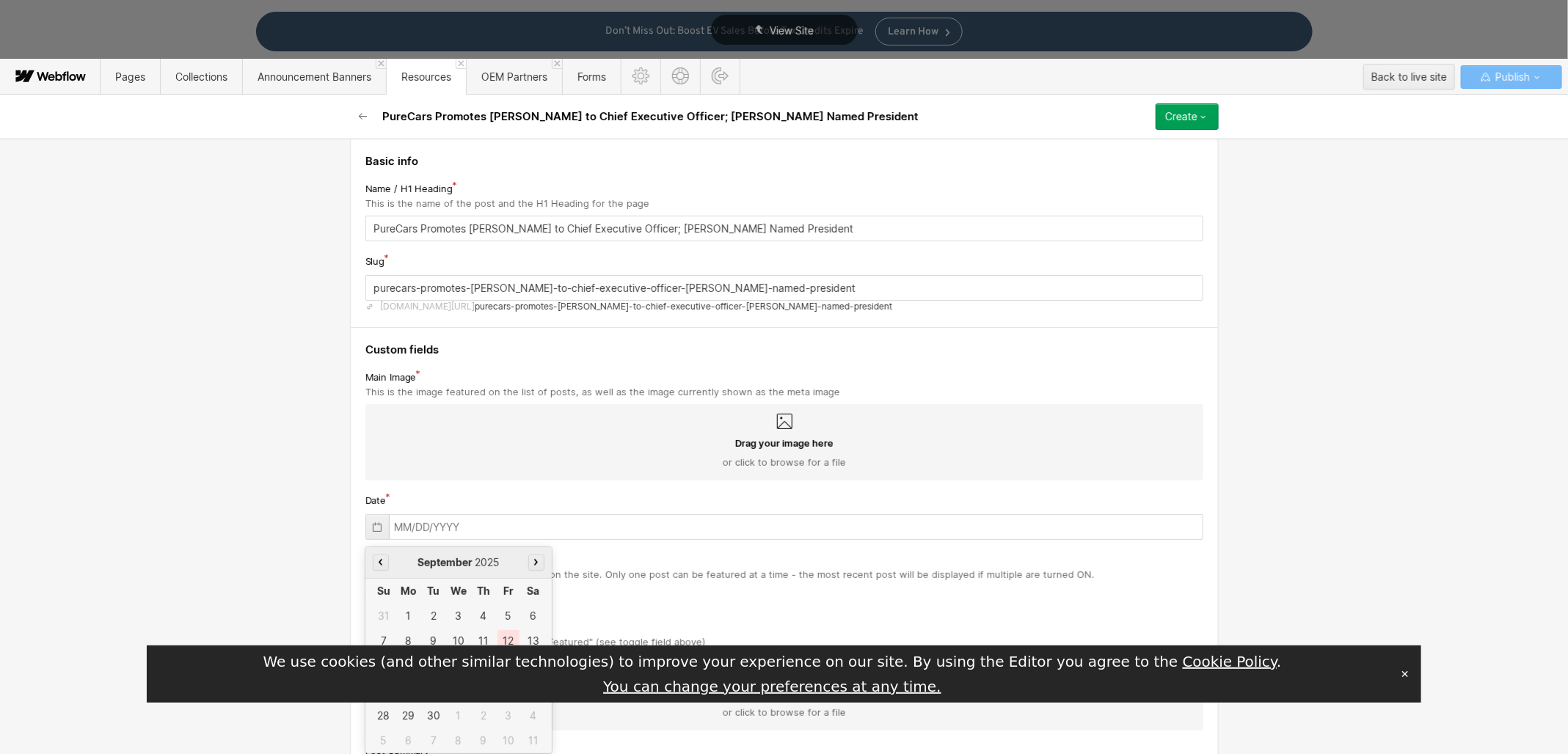
click at [1430, 286] on div at bounding box center [784, 406] width 1568 height 695
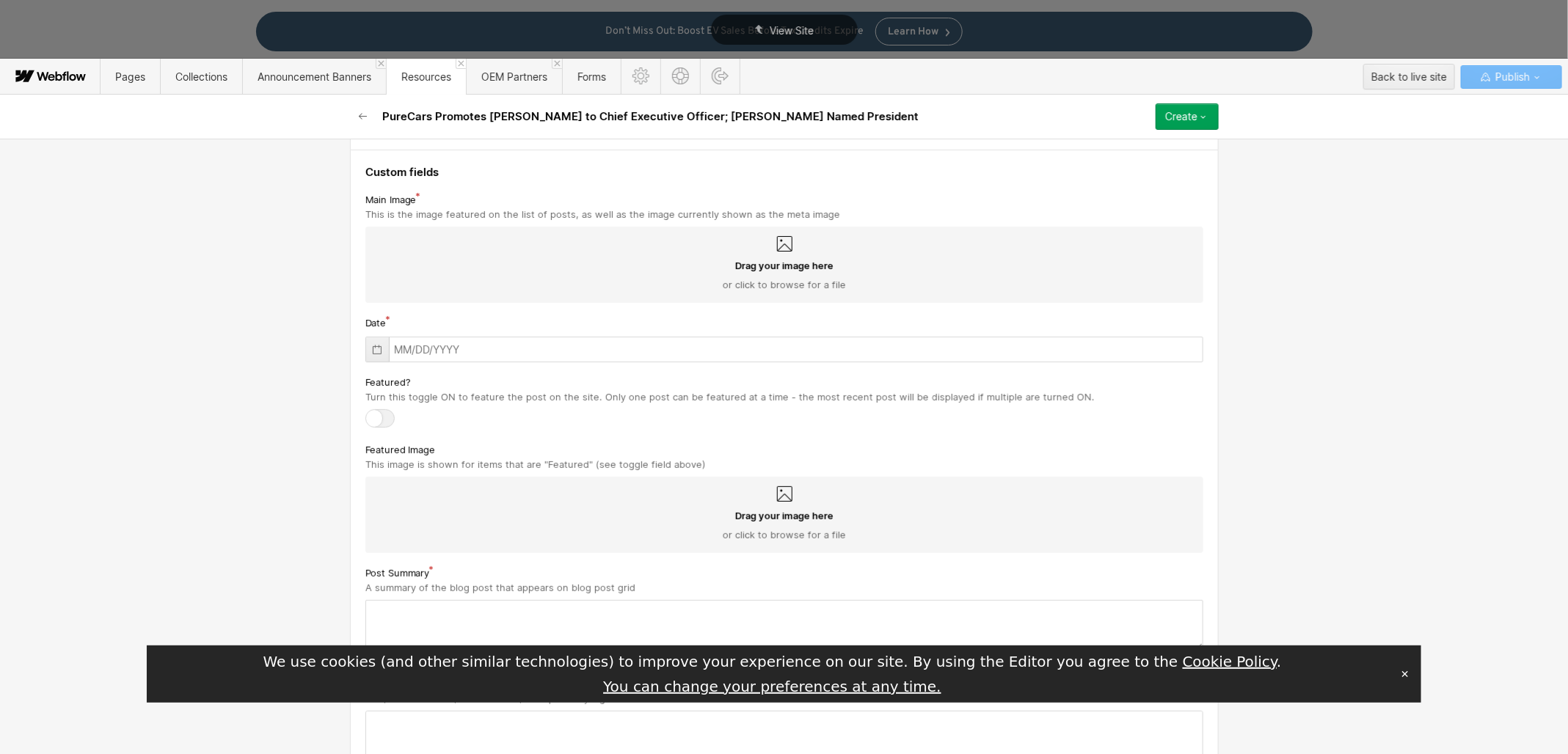
scroll to position [206, 0]
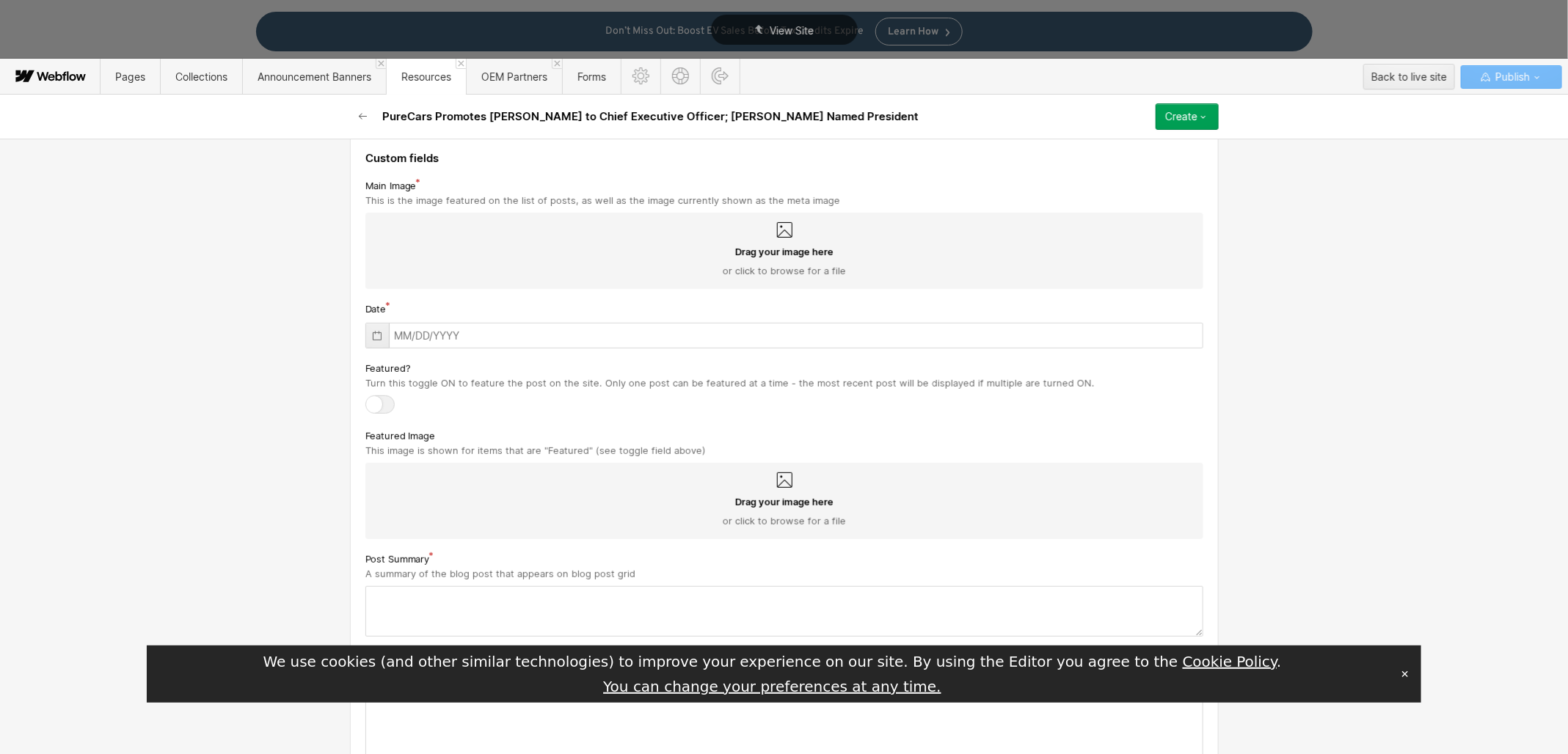
click at [1405, 672] on button "✕" at bounding box center [1405, 673] width 20 height 22
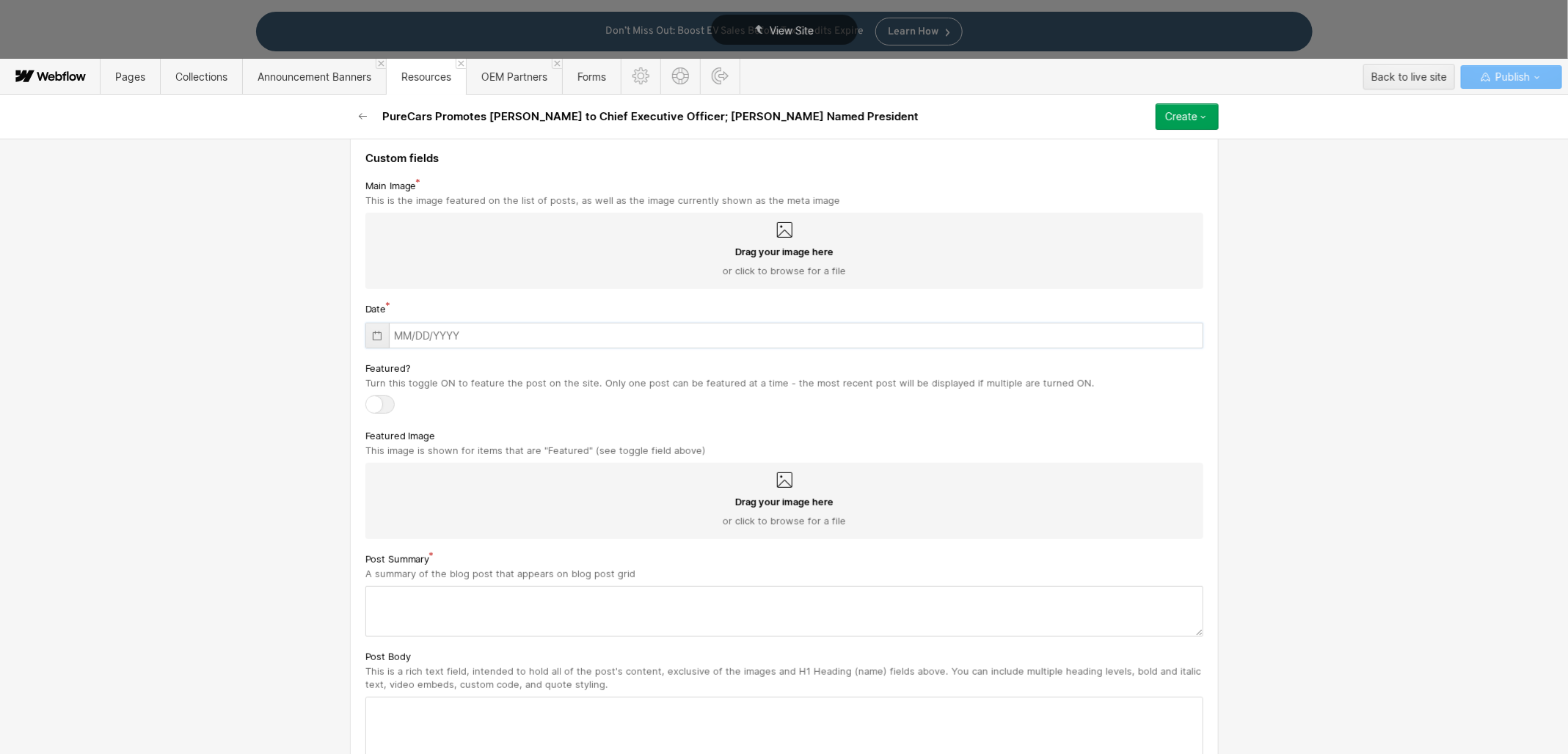
click at [425, 337] on input "text" at bounding box center [784, 335] width 838 height 26
click at [371, 334] on icon at bounding box center [377, 335] width 12 height 12
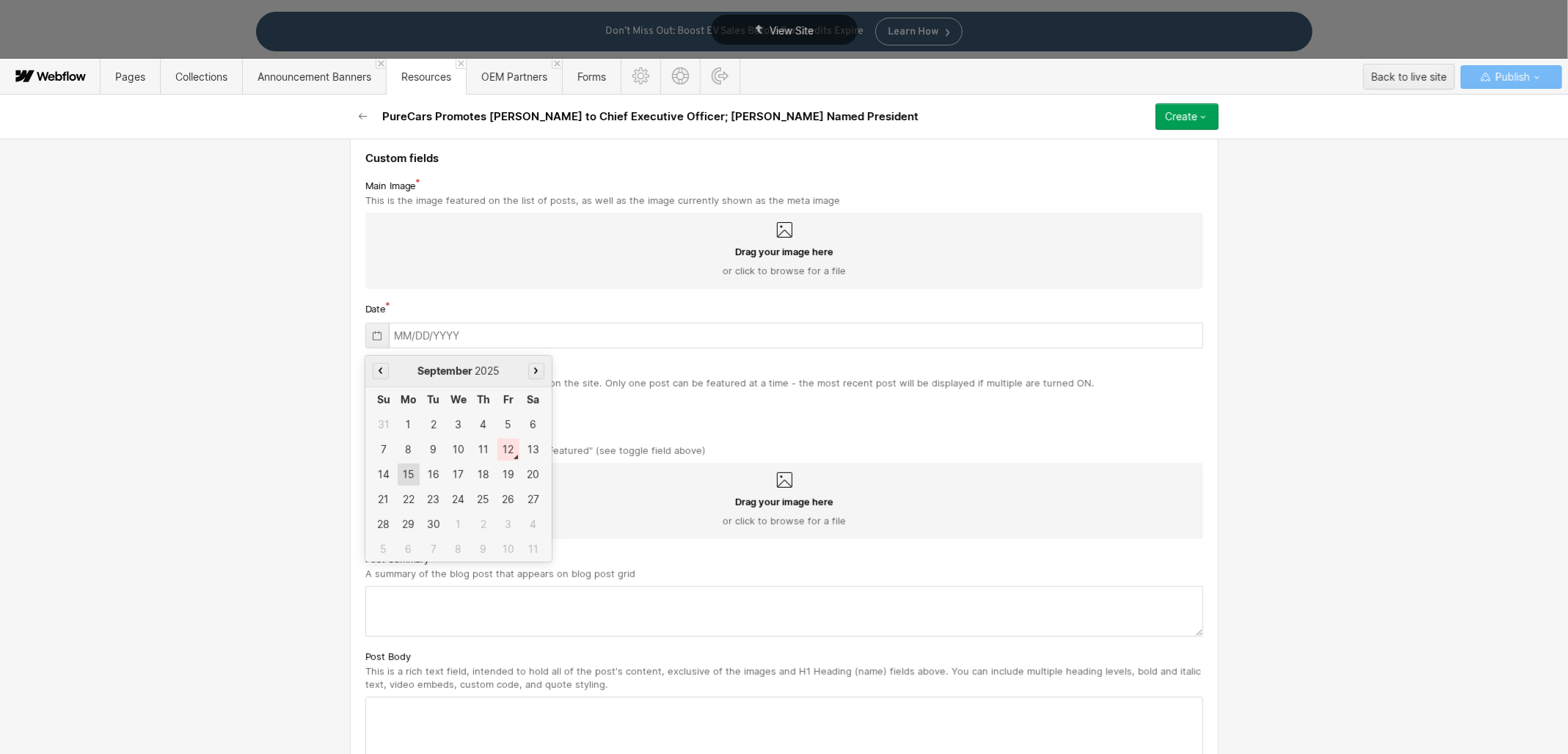
click at [398, 473] on div "15" at bounding box center [408, 474] width 22 height 22
type input "[DATE]"
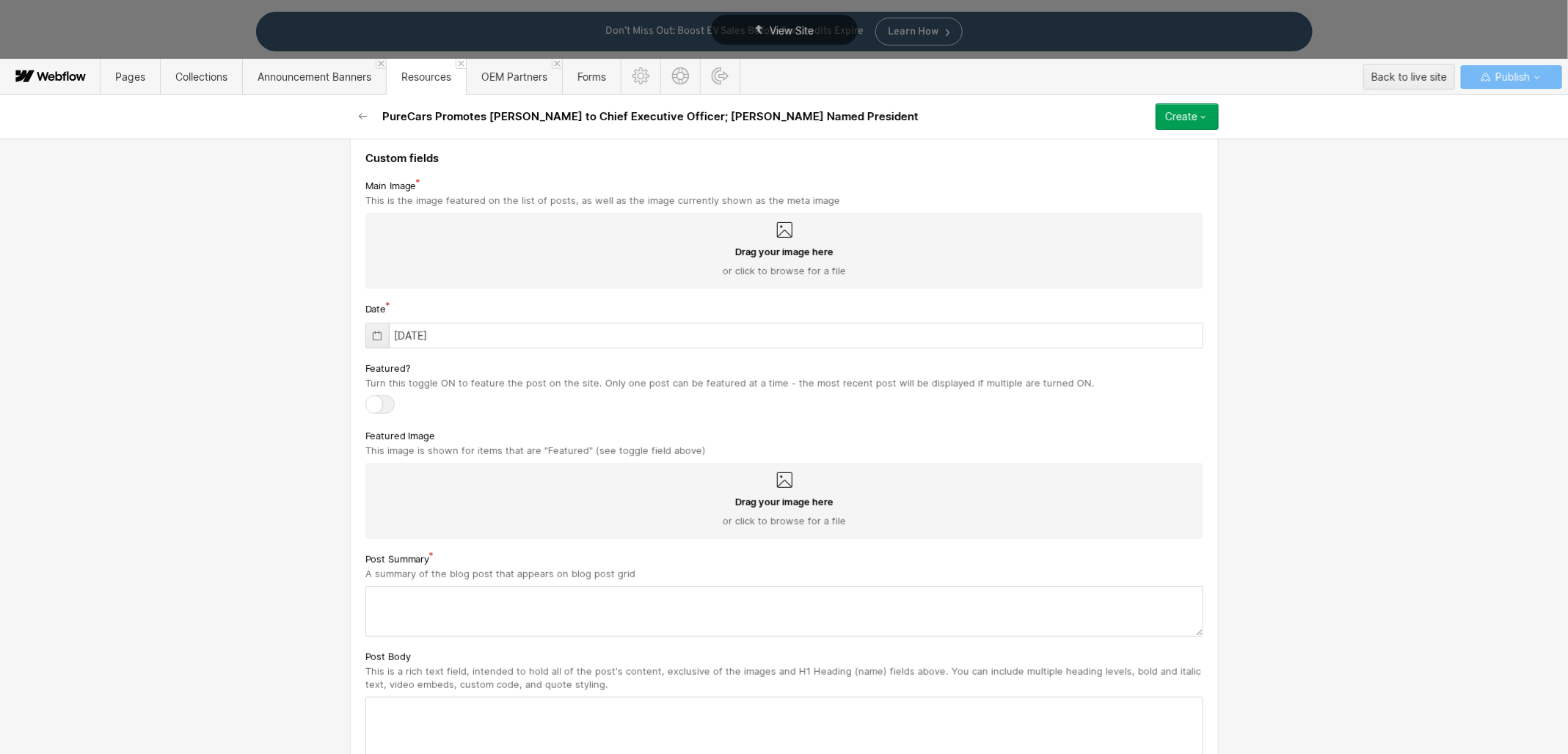
click at [379, 407] on div at bounding box center [380, 404] width 29 height 19
click at [0, 0] on input "checkbox" at bounding box center [0, 0] width 0 height 0
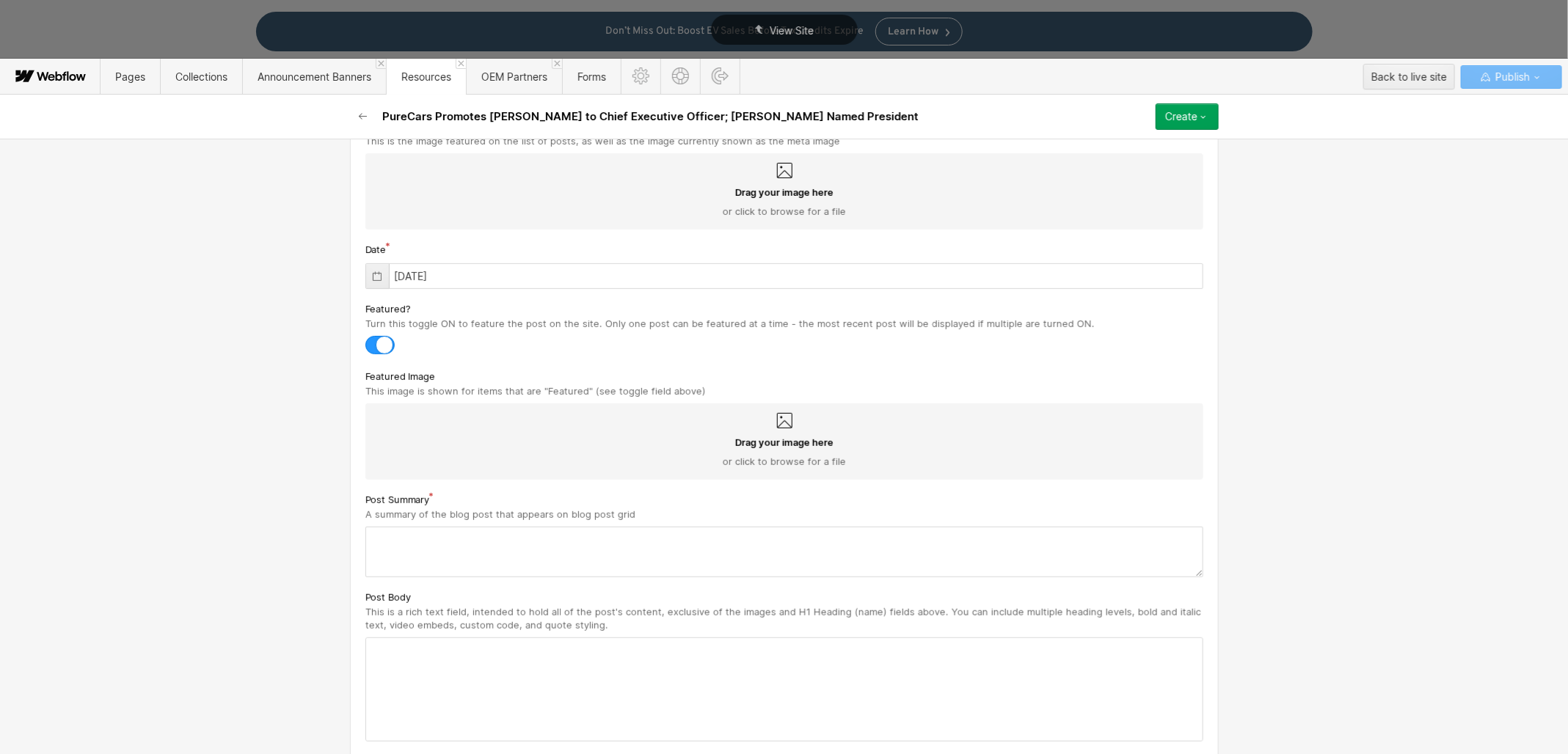
scroll to position [323, 0]
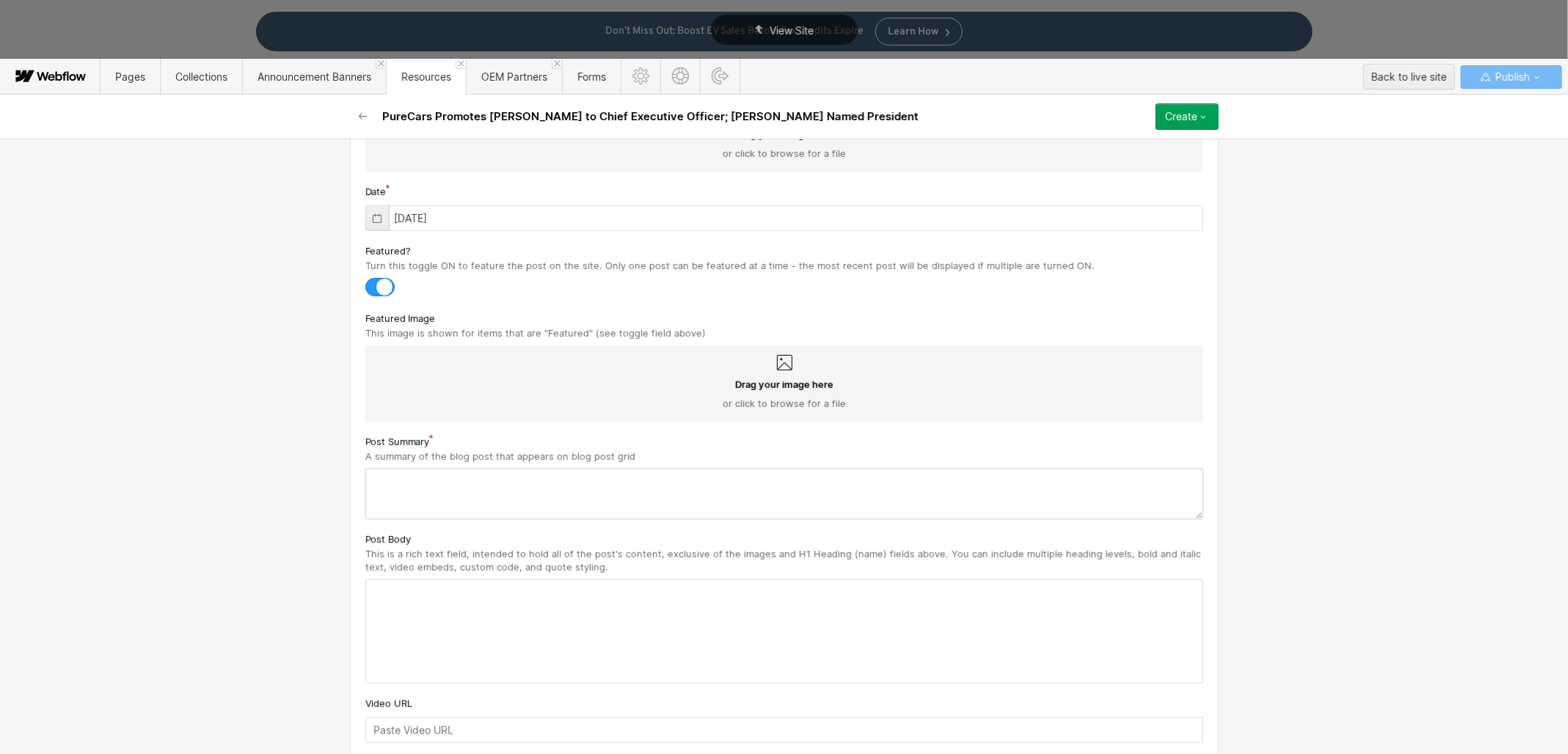
click at [404, 471] on textarea at bounding box center [784, 494] width 838 height 51
paste textarea "PureCars, a leading provider of digital marketing technology and services for t…"
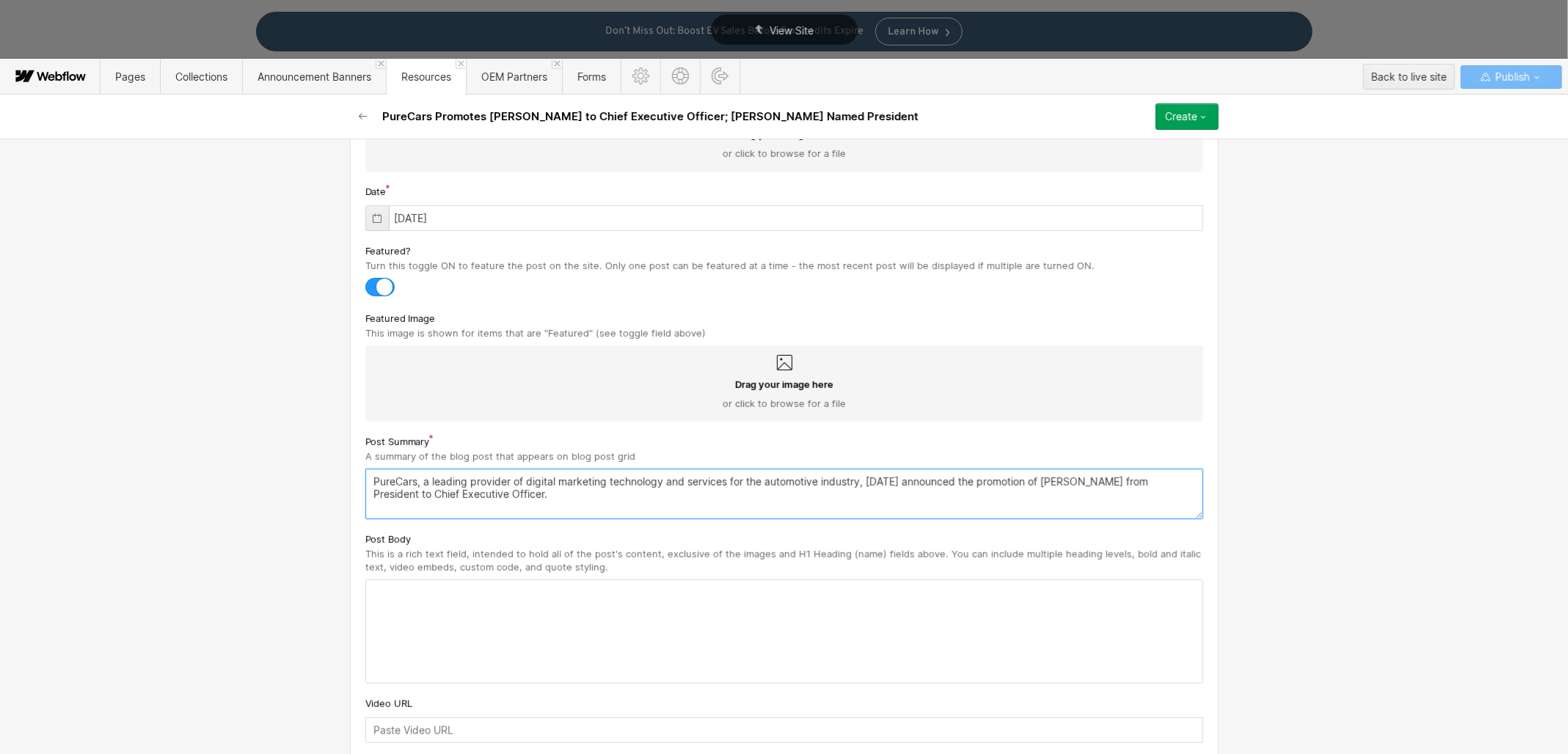
type textarea "PureCars, a leading provider of digital marketing technology and services for t…"
click at [467, 622] on div at bounding box center [784, 631] width 836 height 103
drag, startPoint x: 415, startPoint y: 605, endPoint x: 401, endPoint y: 593, distance: 18.4
click at [414, 604] on div "‍" at bounding box center [784, 631] width 836 height 103
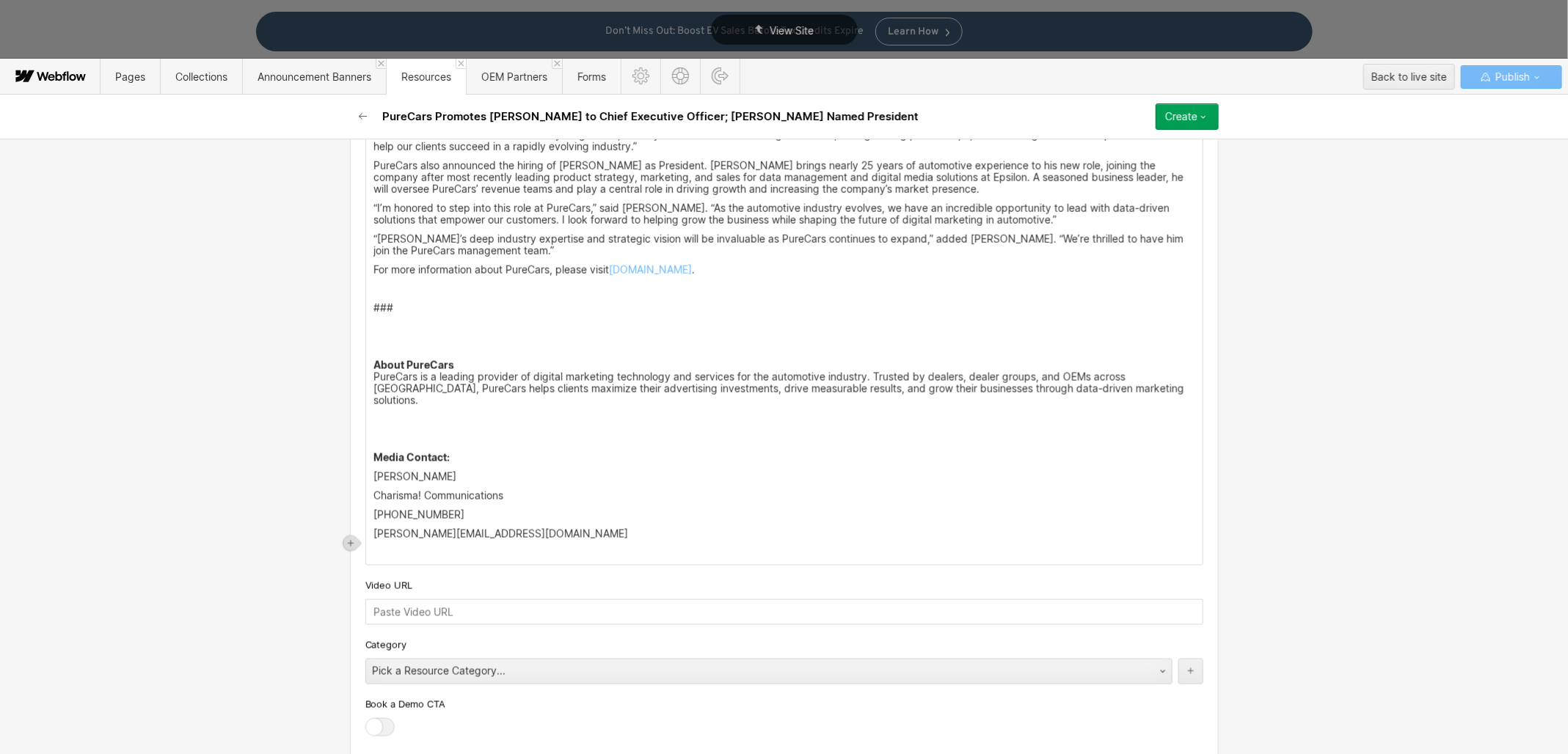
scroll to position [891, 0]
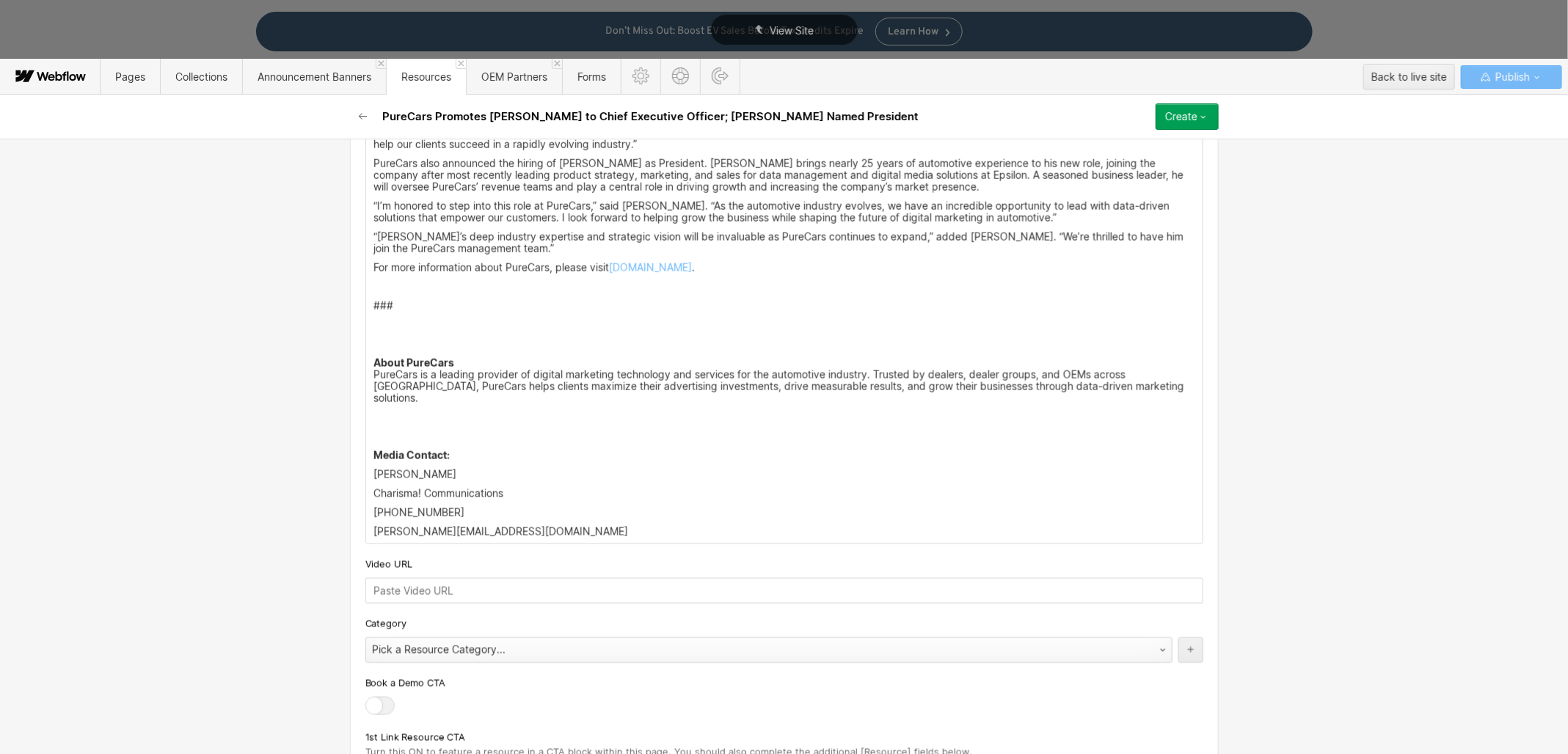
click at [548, 639] on div "Pick a Resource Category..." at bounding box center [754, 649] width 776 height 23
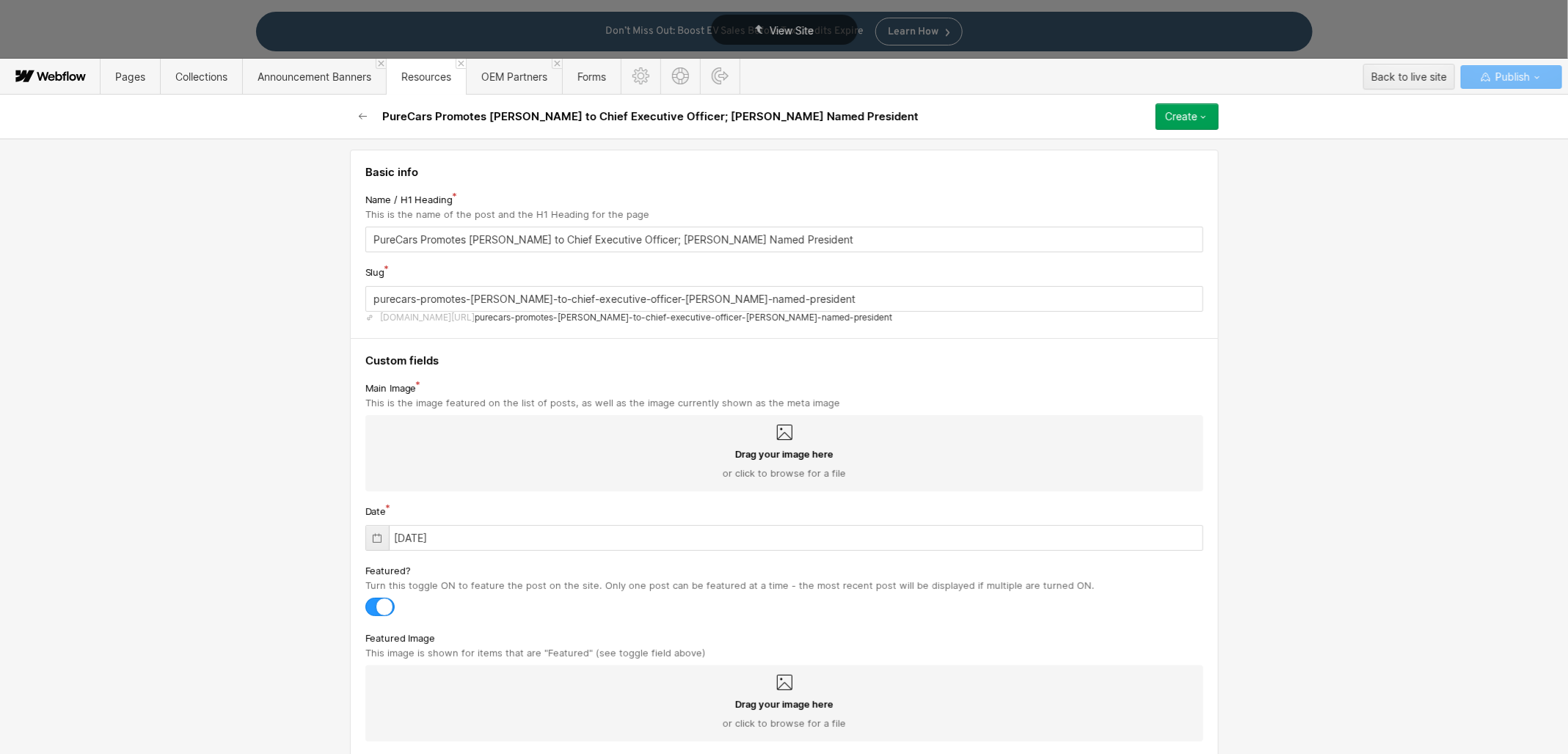
scroll to position [0, 0]
click at [1211, 115] on button "Create" at bounding box center [1187, 116] width 63 height 27
click at [1164, 150] on div "Save draft" at bounding box center [1145, 146] width 146 height 19
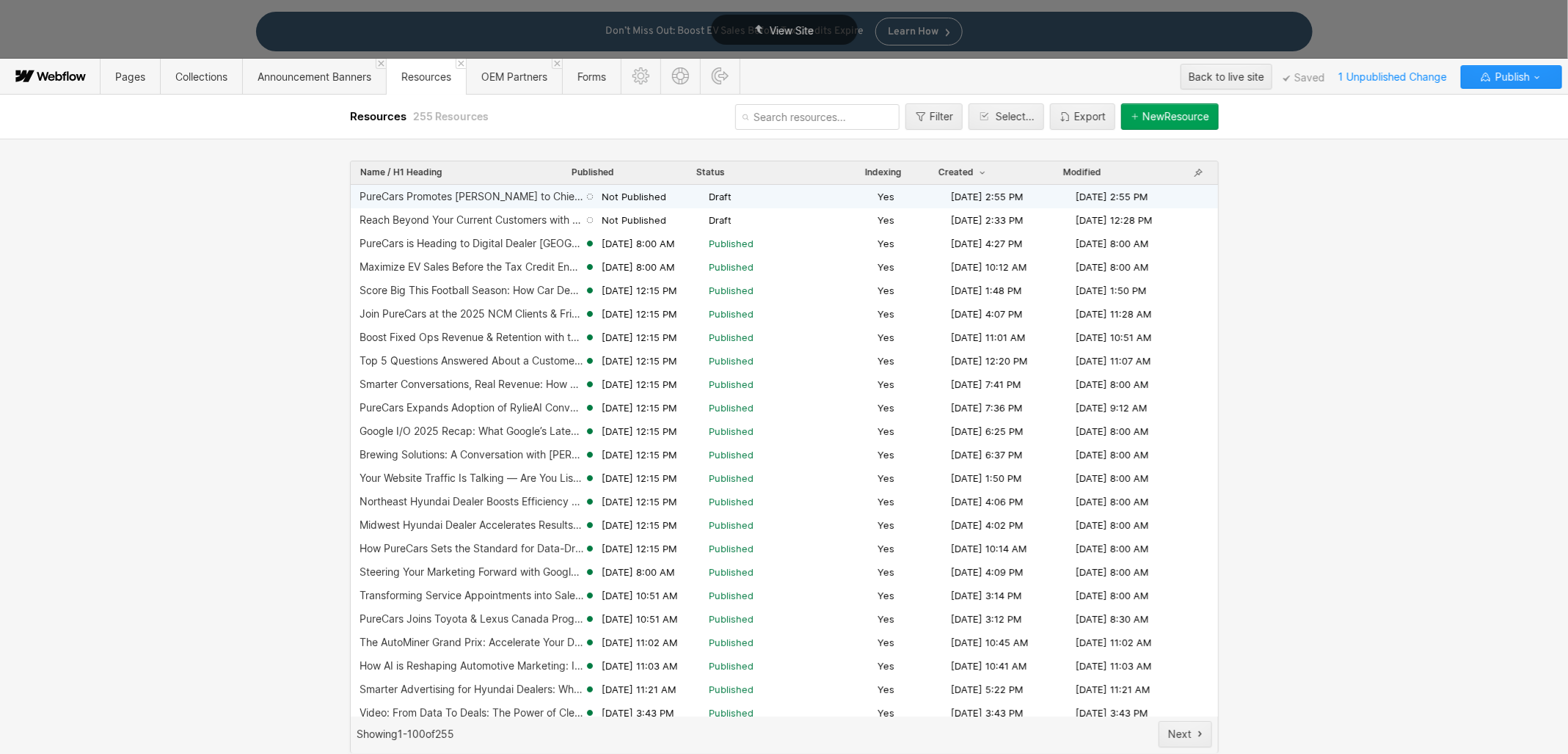
click at [514, 194] on div "PureCars Promotes [PERSON_NAME] to Chief Executive Officer; [PERSON_NAME] Named…" at bounding box center [472, 196] width 225 height 12
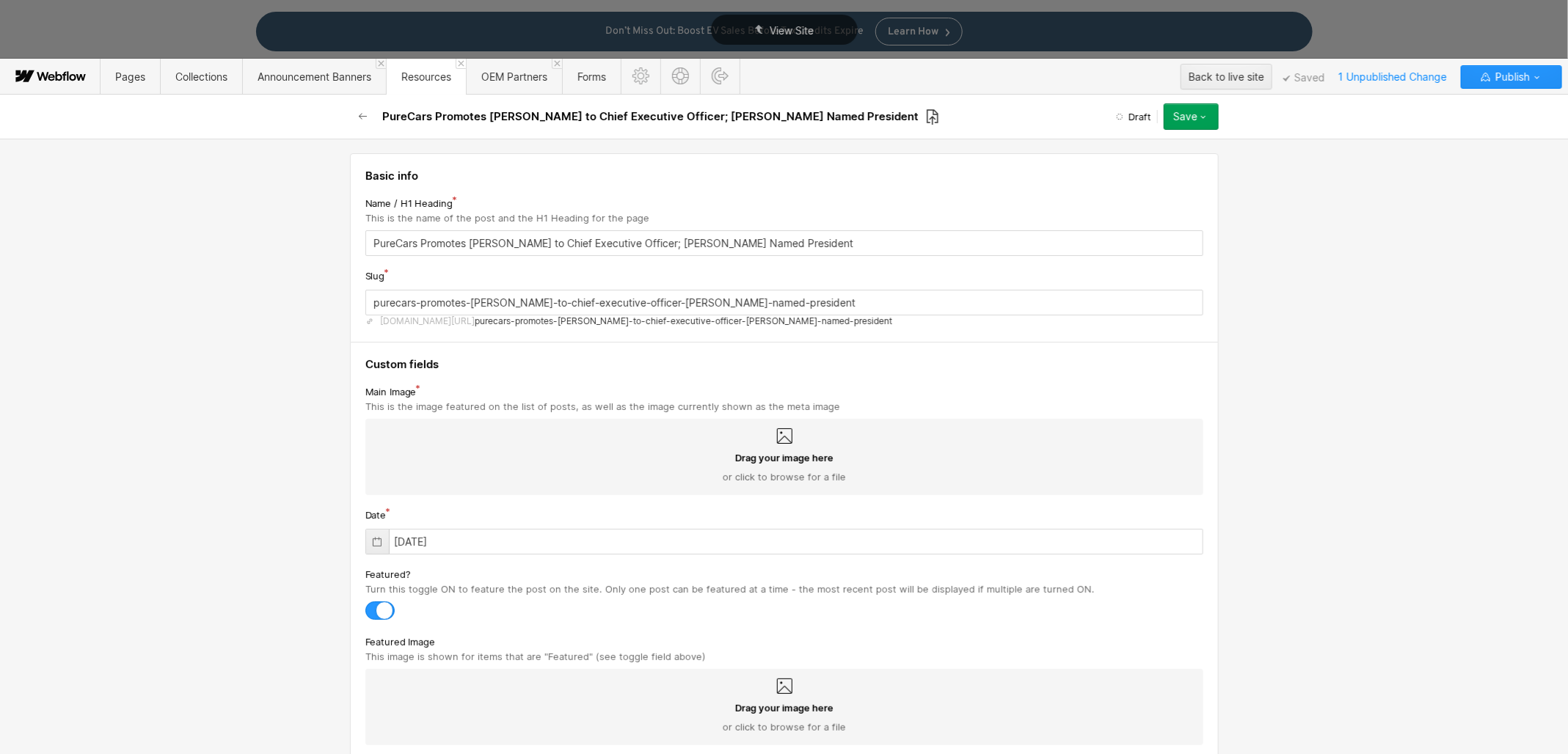
click at [926, 115] on icon at bounding box center [932, 116] width 13 height 17
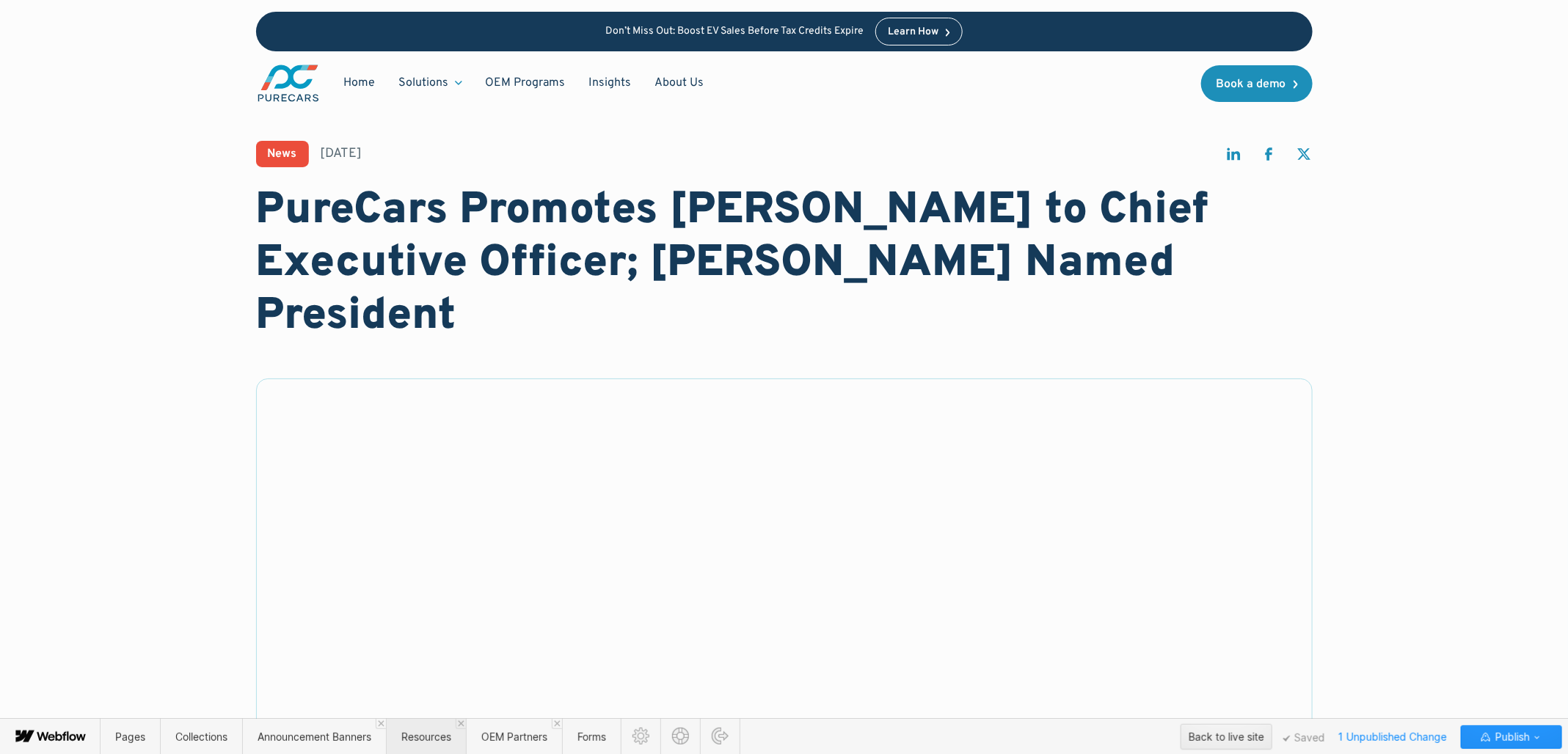
click at [447, 732] on span "Resources" at bounding box center [426, 736] width 50 height 12
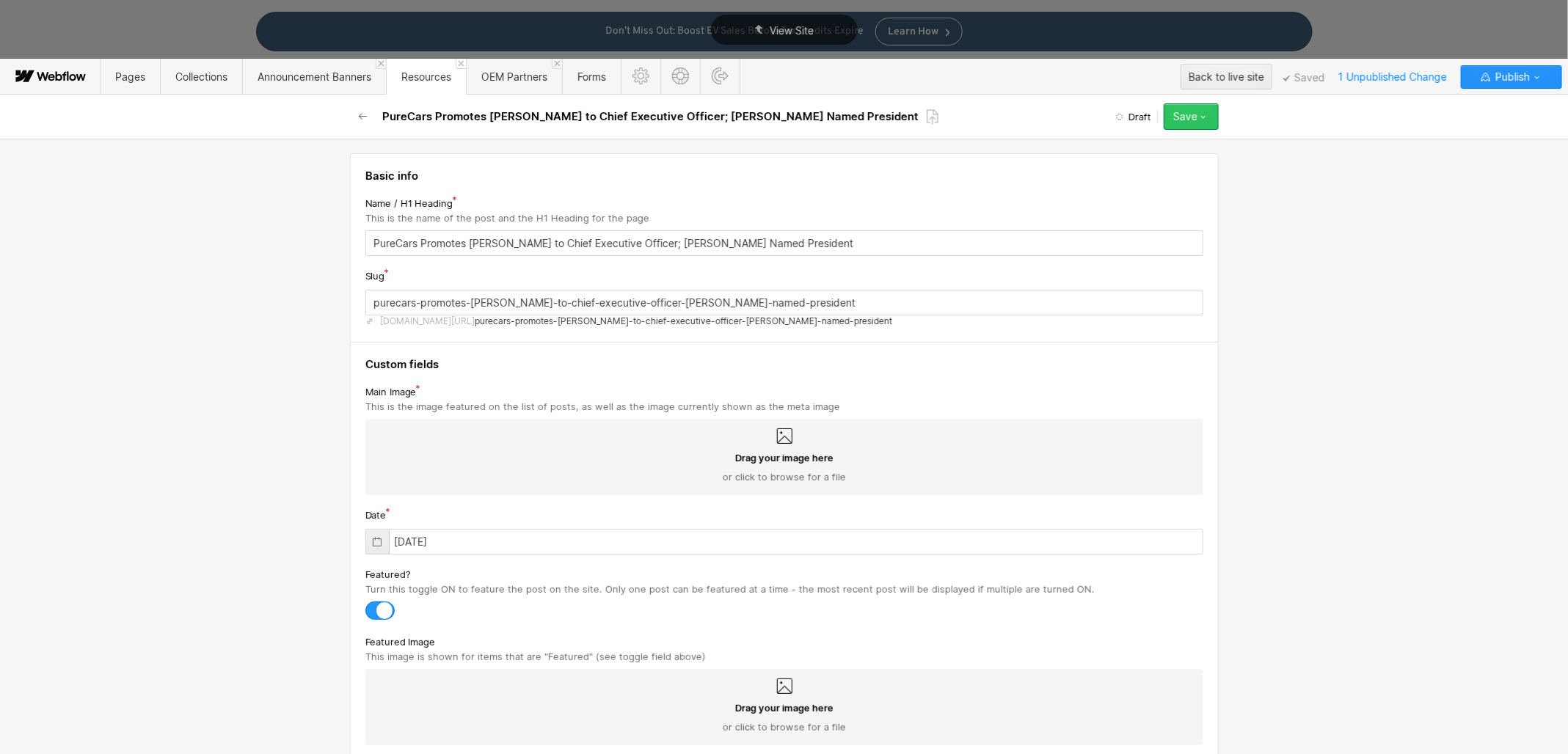
click at [1205, 117] on icon "button" at bounding box center [1203, 116] width 12 height 12
click at [1164, 149] on div "Save draft" at bounding box center [1145, 146] width 146 height 19
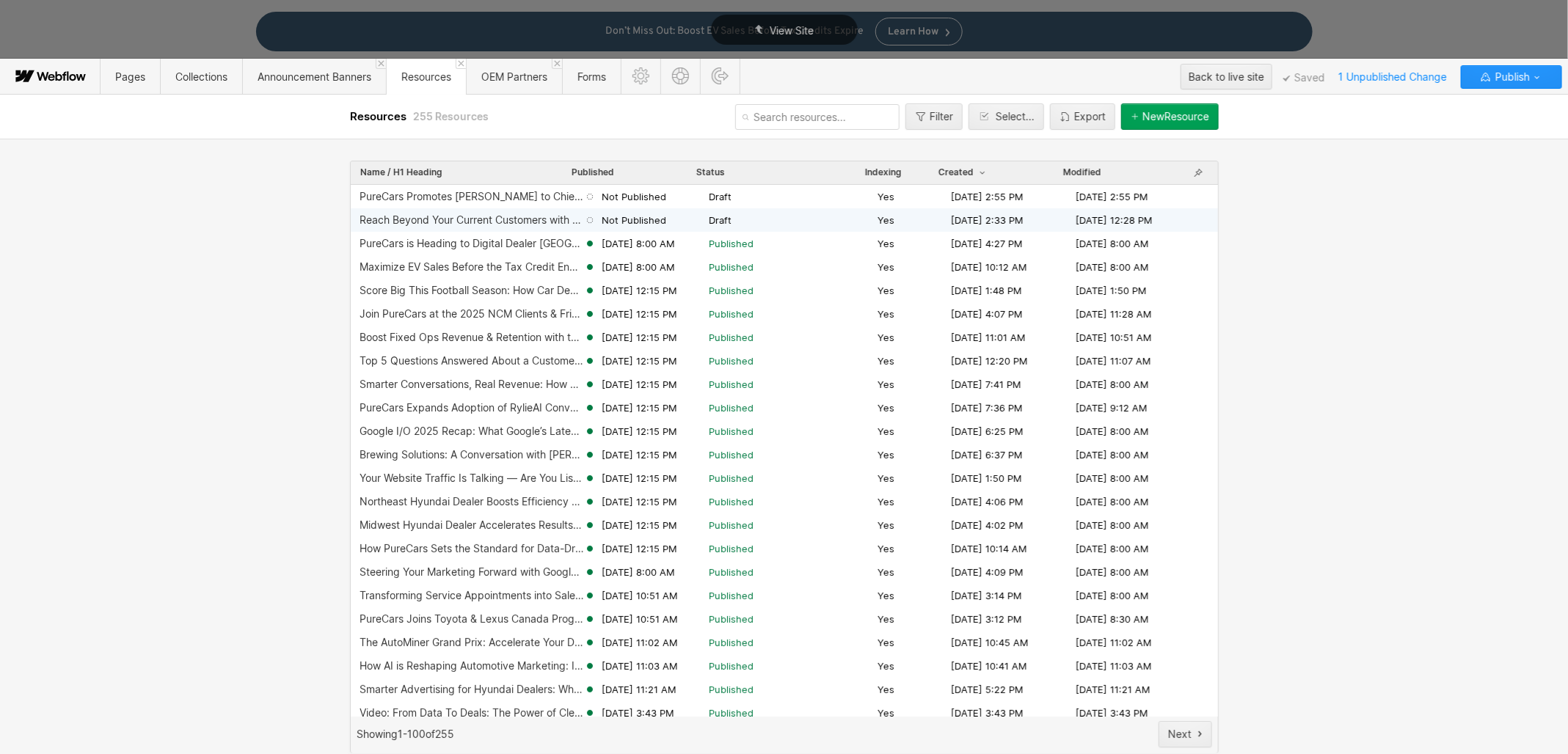
click at [687, 217] on div "Not Published" at bounding box center [646, 220] width 125 height 13
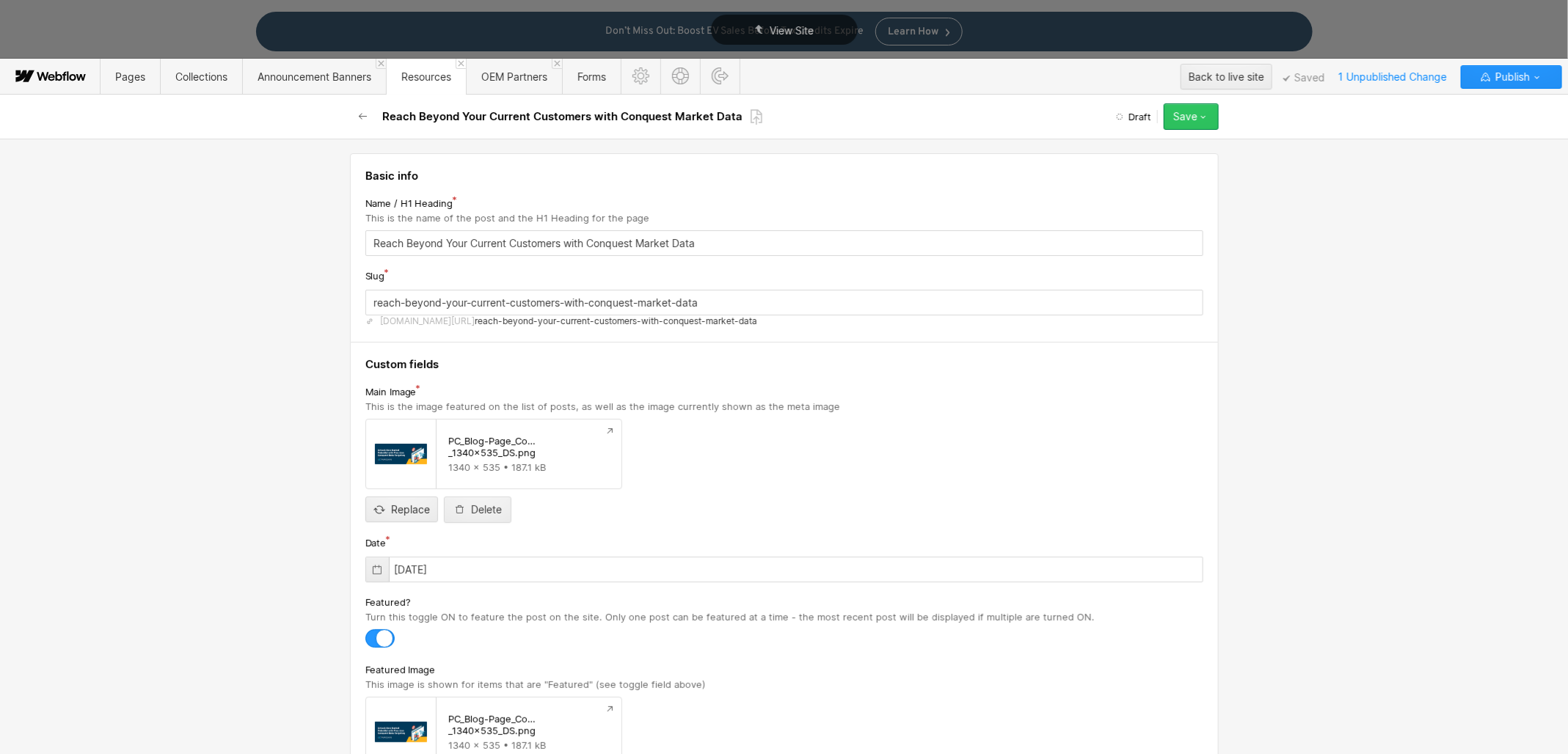
click at [1199, 109] on button "Save" at bounding box center [1191, 116] width 55 height 27
click at [1175, 210] on div "Schedule" at bounding box center [1145, 205] width 146 height 19
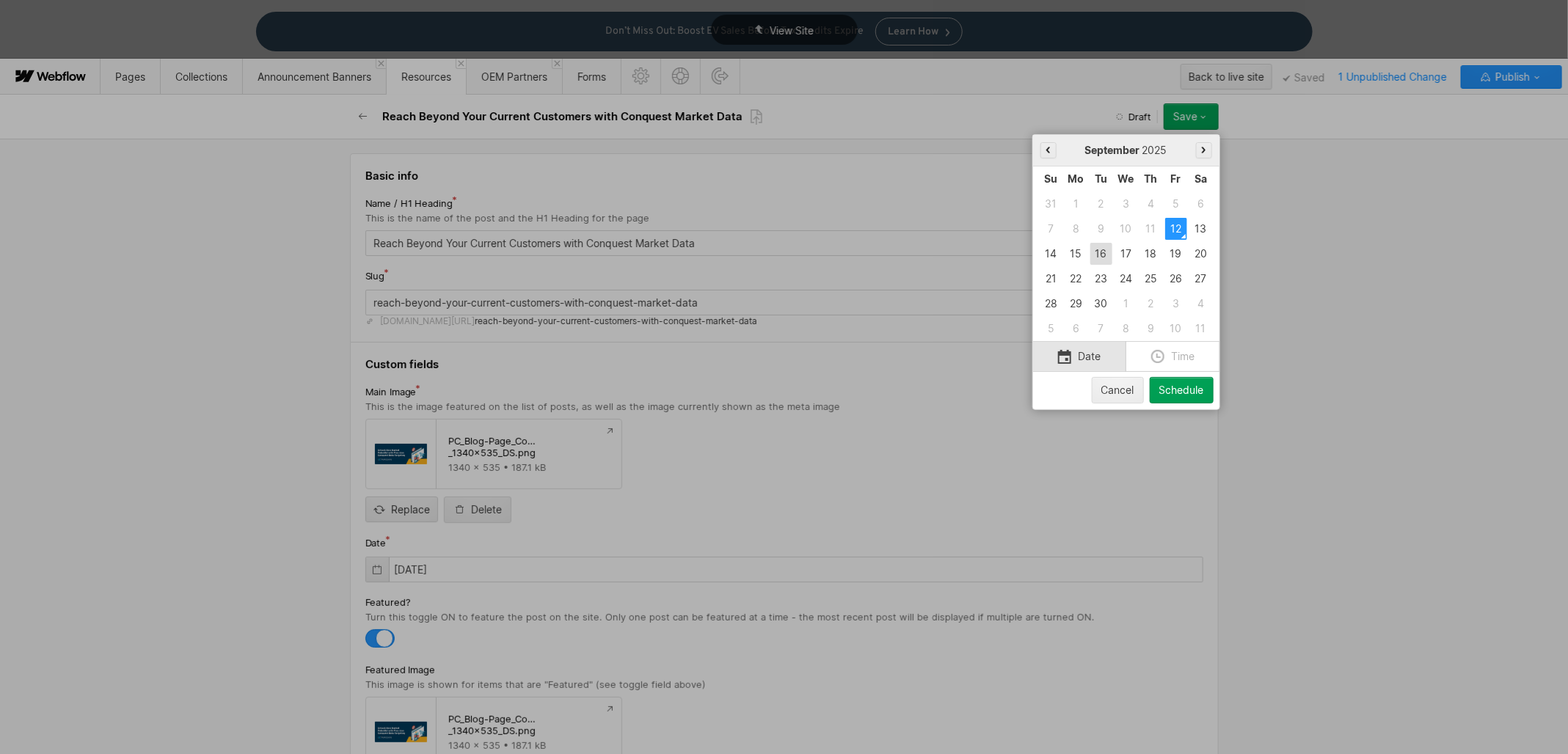
click at [1105, 256] on div "16" at bounding box center [1101, 253] width 22 height 22
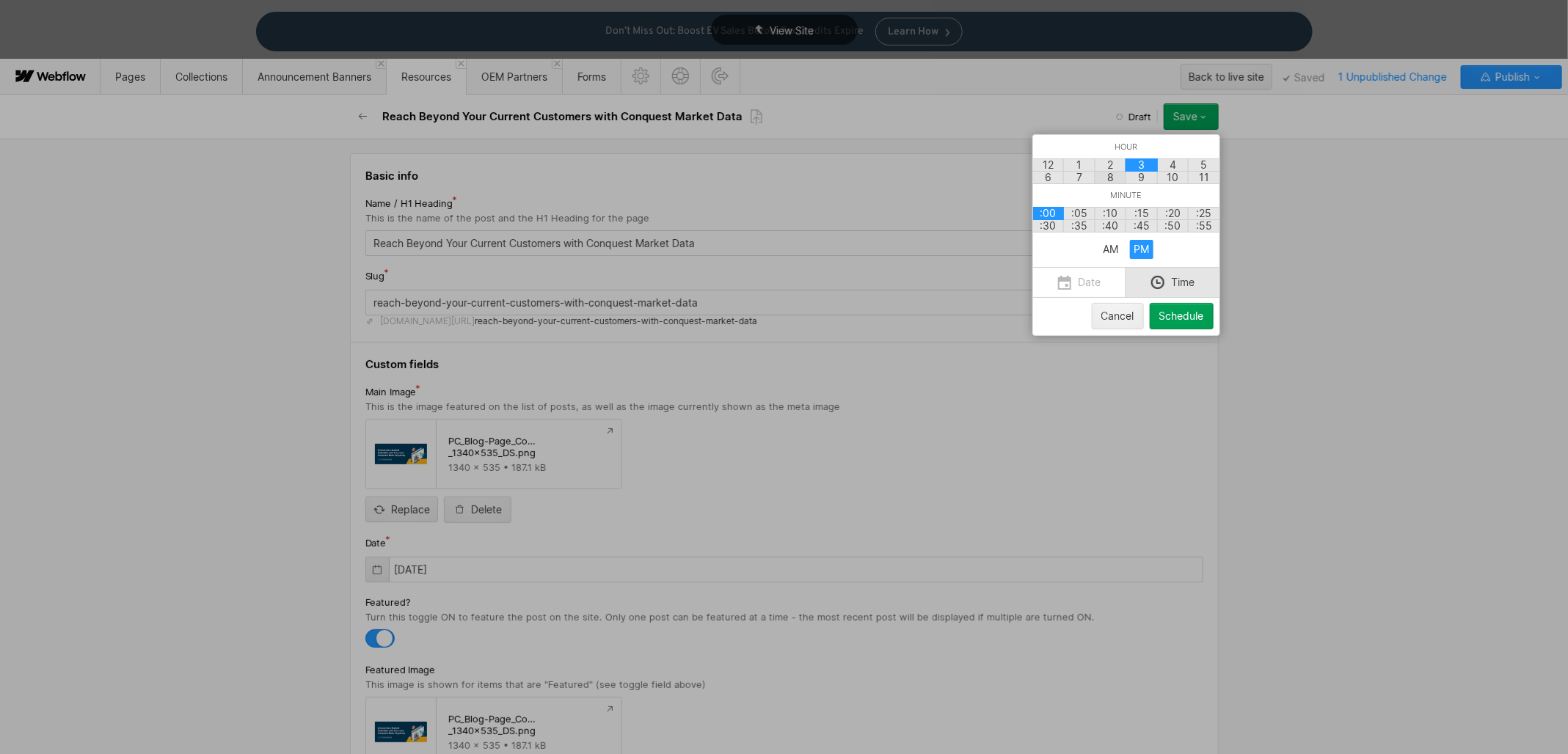
click at [1111, 179] on div "8" at bounding box center [1111, 177] width 32 height 13
click at [1105, 255] on div "AM" at bounding box center [1109, 250] width 23 height 19
click at [1186, 320] on div "Schedule" at bounding box center [1181, 316] width 44 height 12
